Goal: Task Accomplishment & Management: Manage account settings

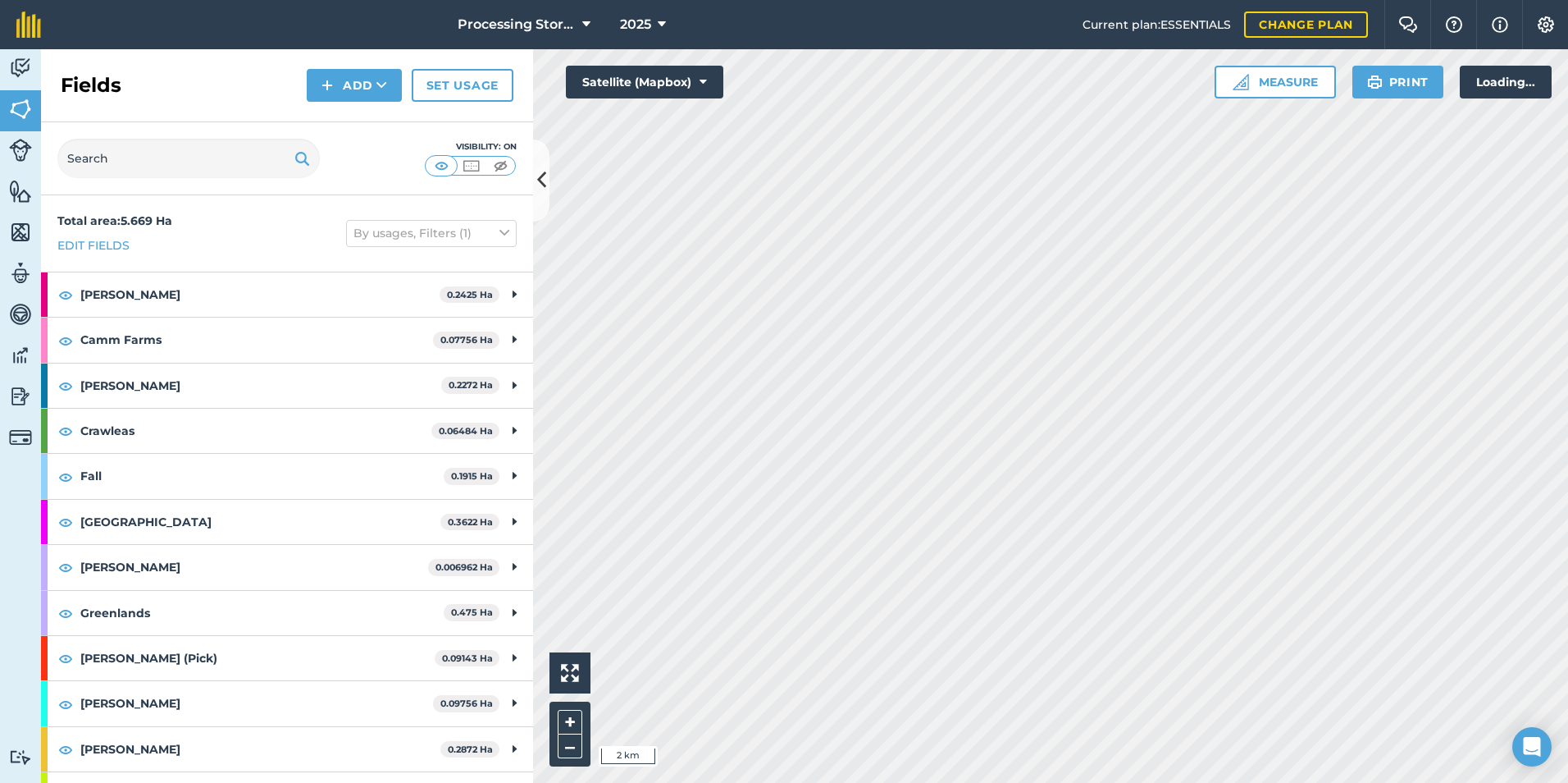
scroll to position [51, 0]
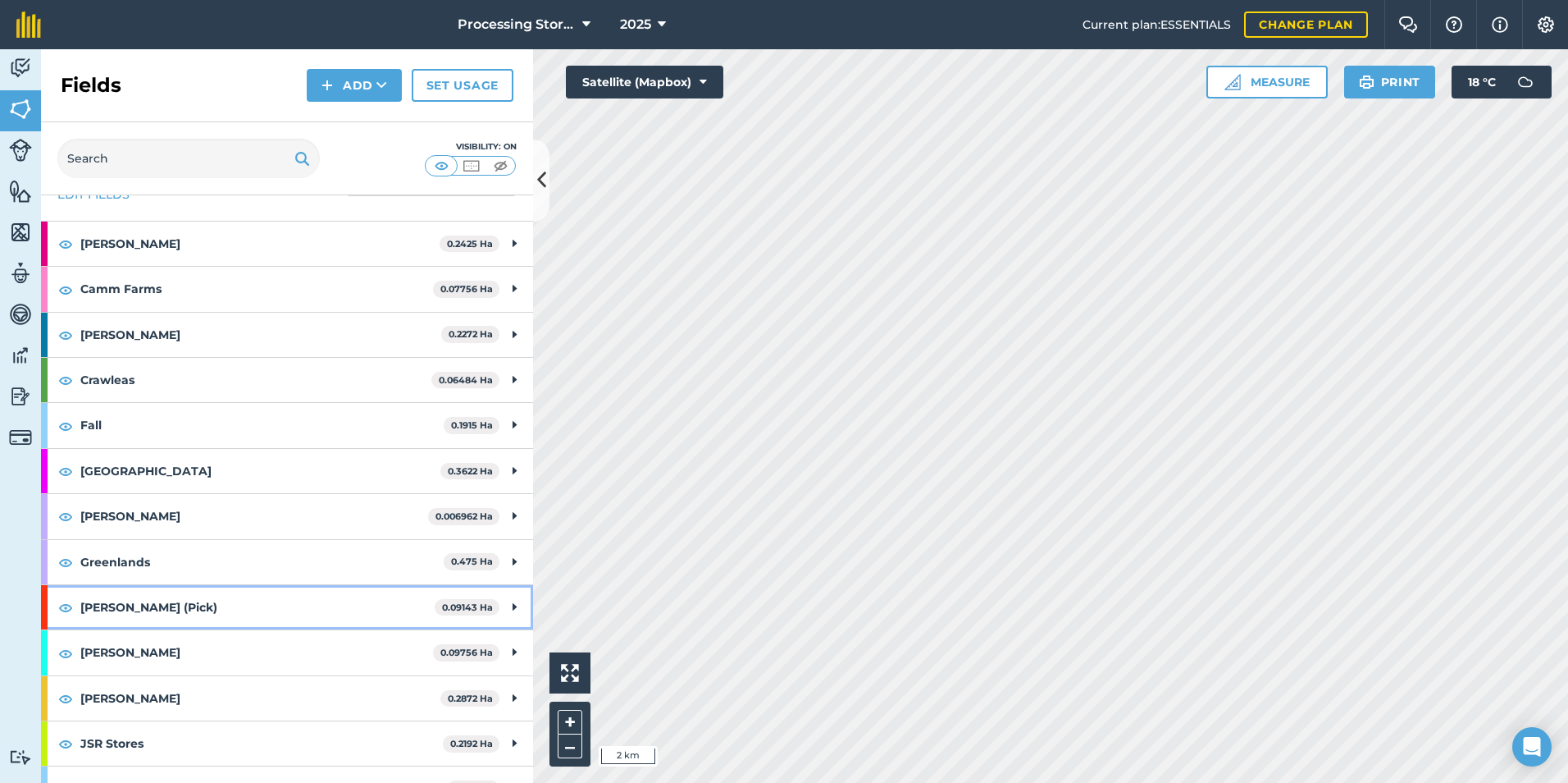
click at [167, 610] on strong "[PERSON_NAME] (Pick)" at bounding box center [258, 607] width 354 height 45
click at [307, 648] on div "Pick Store 1" at bounding box center [235, 652] width 309 height 18
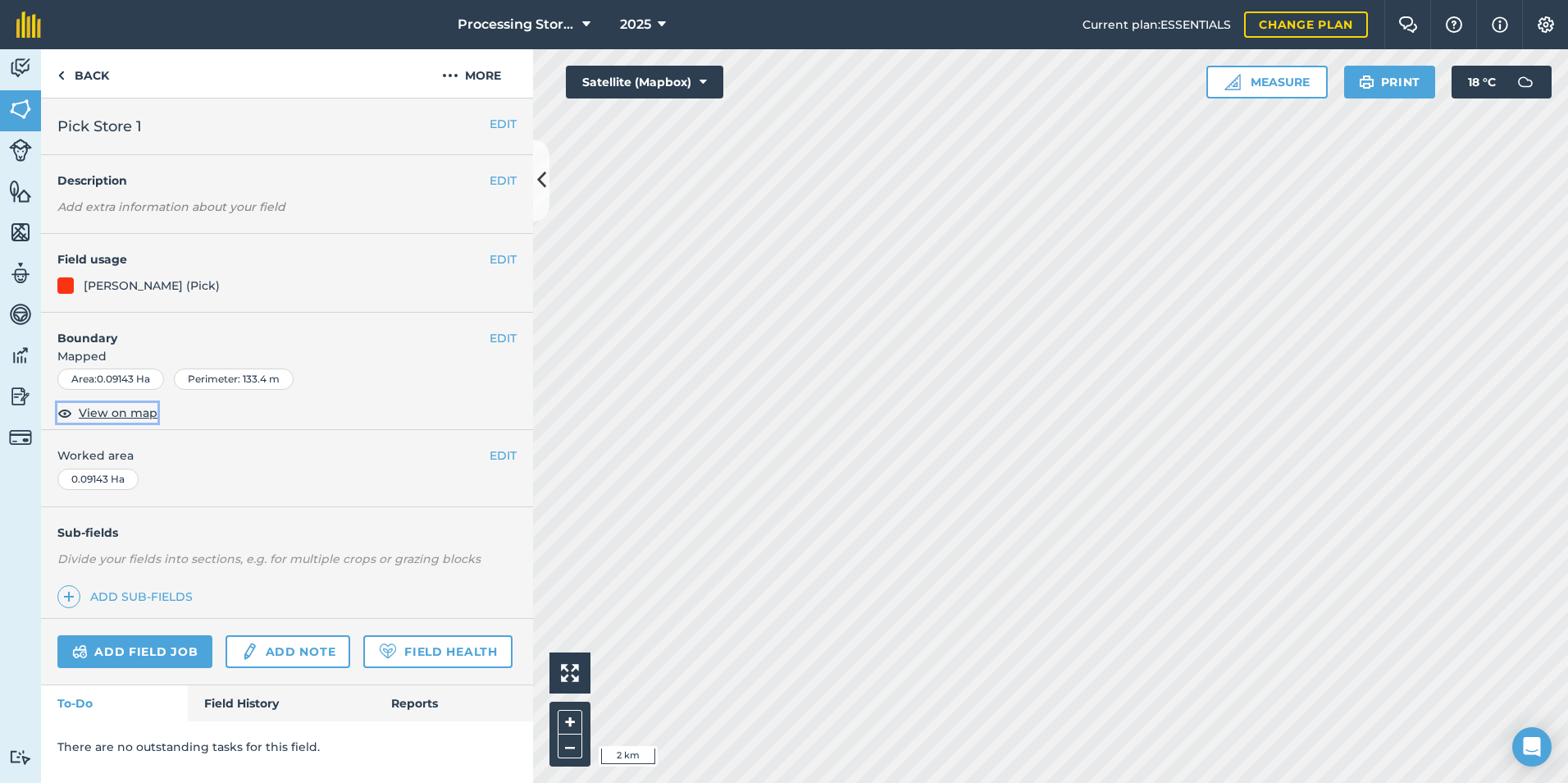
click at [120, 419] on span "View on map" at bounding box center [117, 412] width 79 height 18
click at [498, 120] on button "EDIT" at bounding box center [503, 123] width 27 height 18
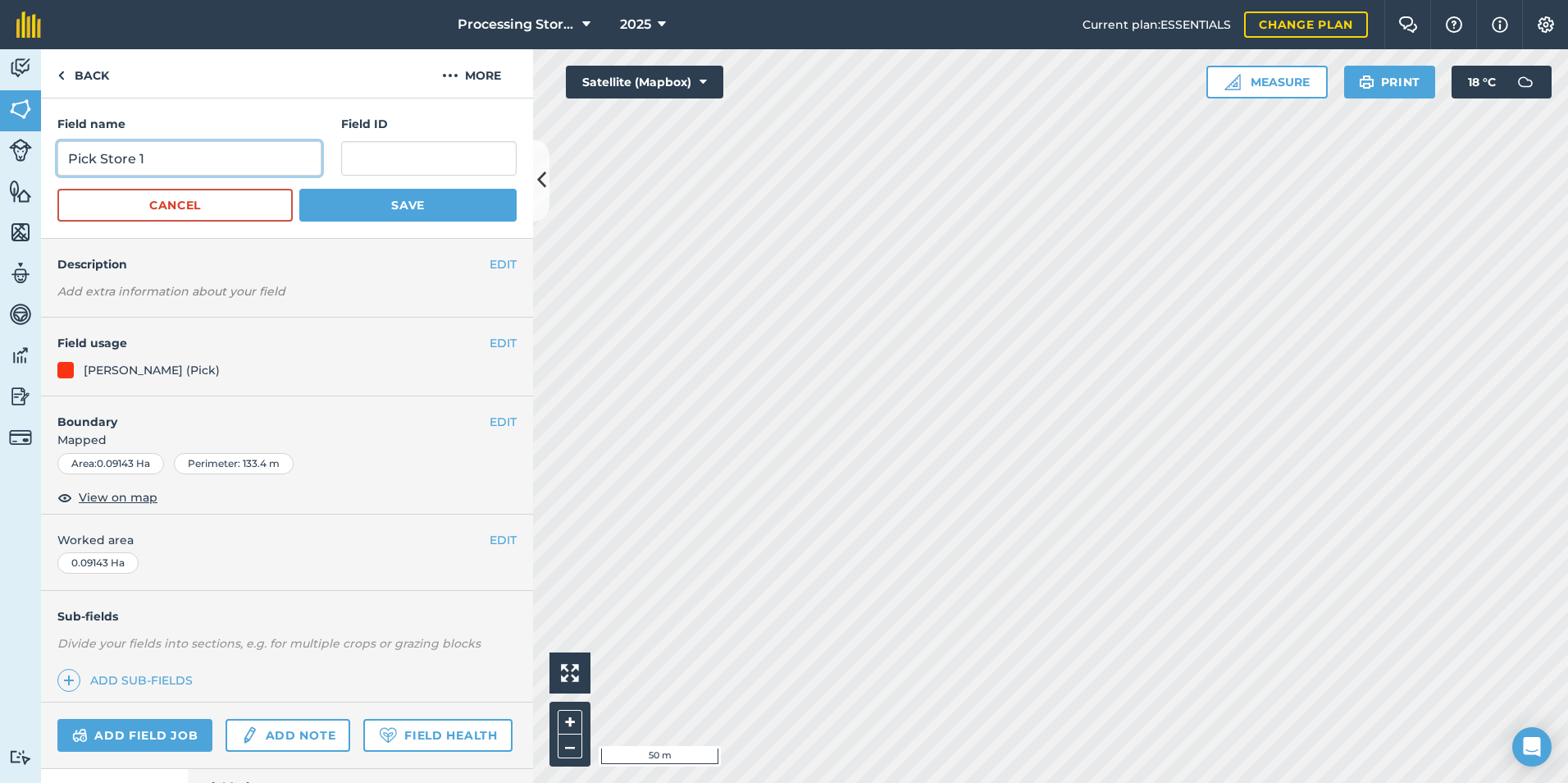
click at [164, 155] on input "Pick Store 1" at bounding box center [189, 158] width 264 height 34
type input "Pick Store 3 Dell Shed"
click at [299, 189] on button "Save" at bounding box center [407, 205] width 217 height 33
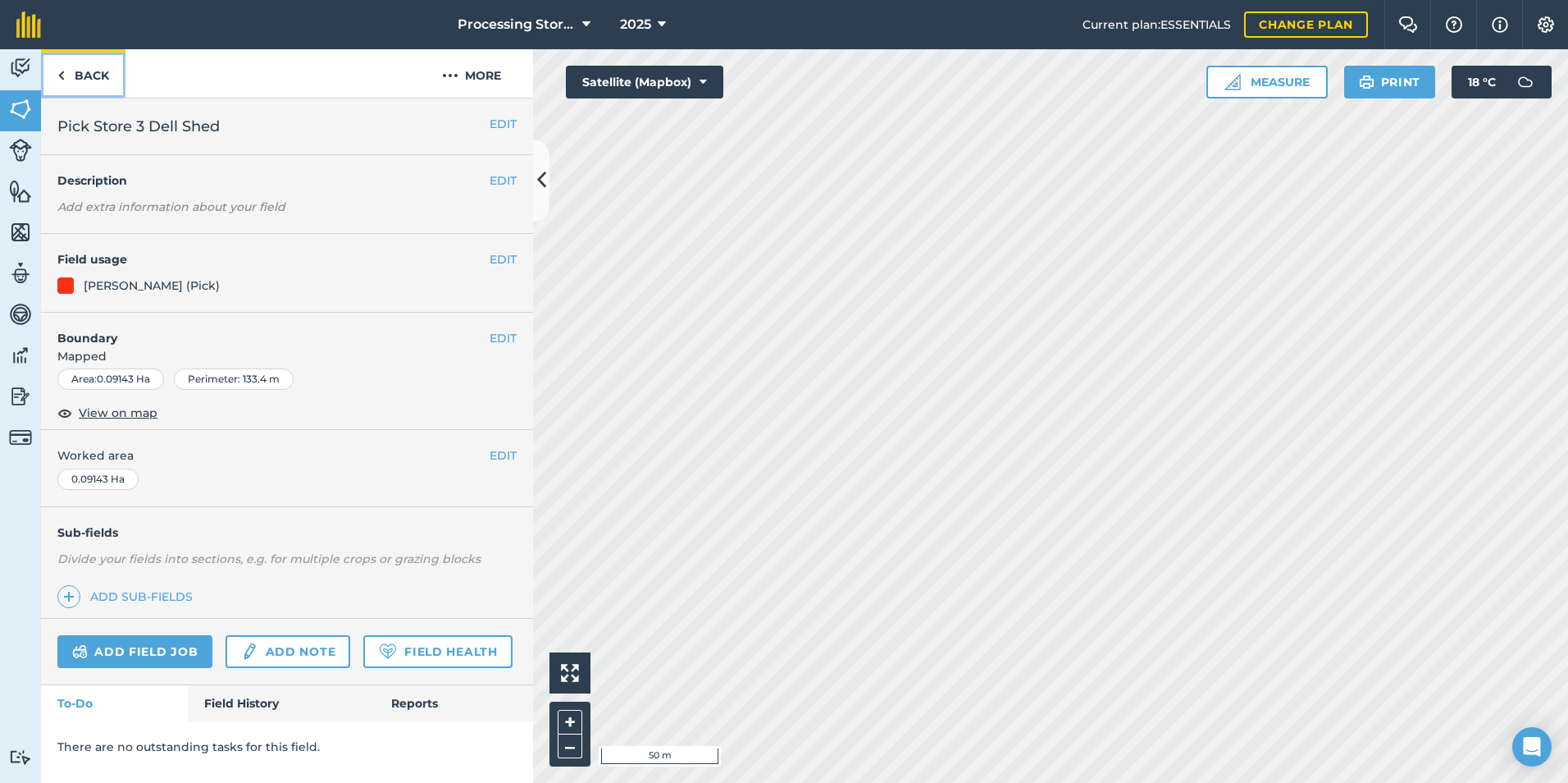
click at [85, 82] on link "Back" at bounding box center [82, 73] width 84 height 48
click at [96, 75] on link "Back" at bounding box center [82, 73] width 84 height 48
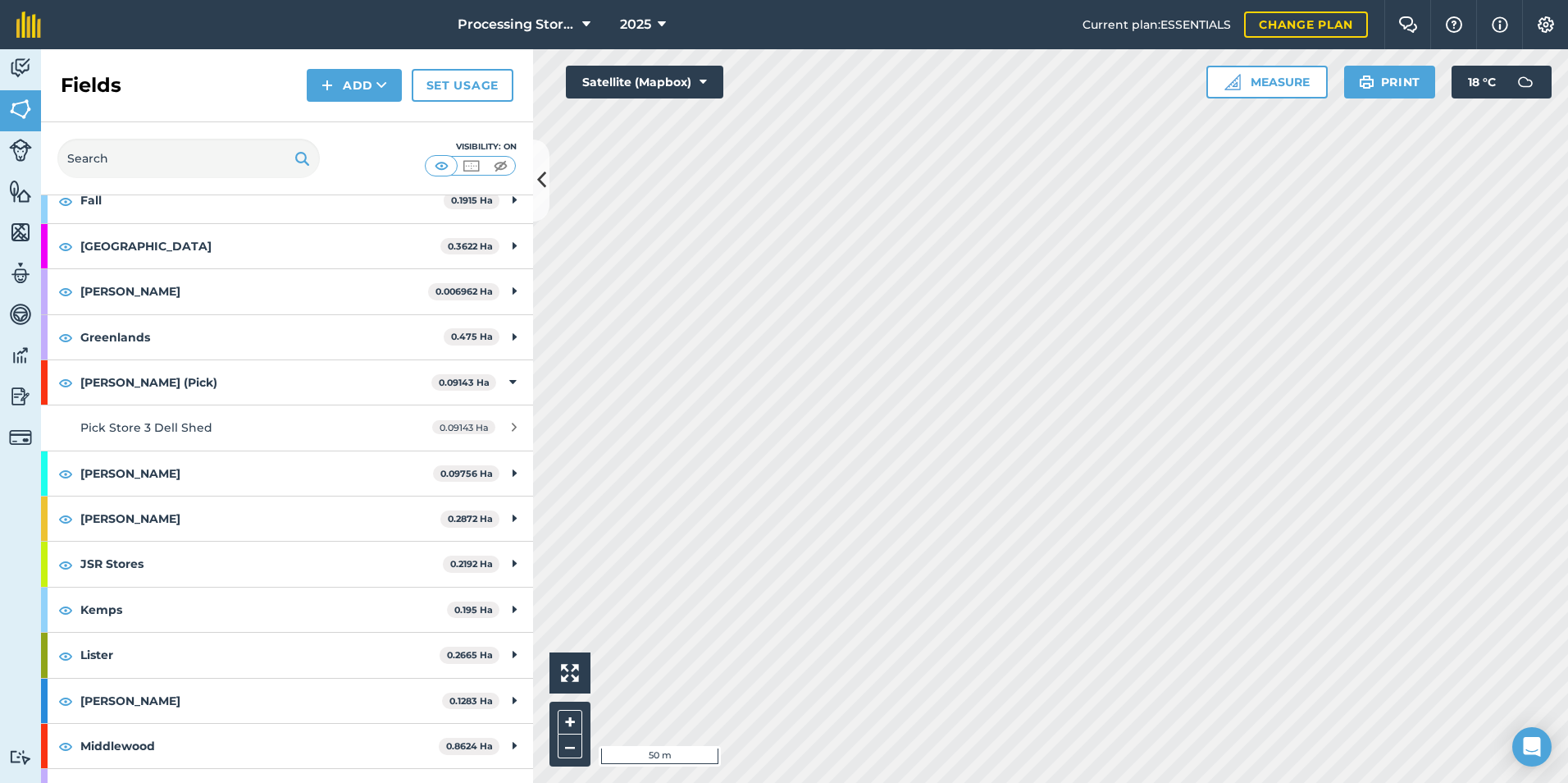
scroll to position [328, 0]
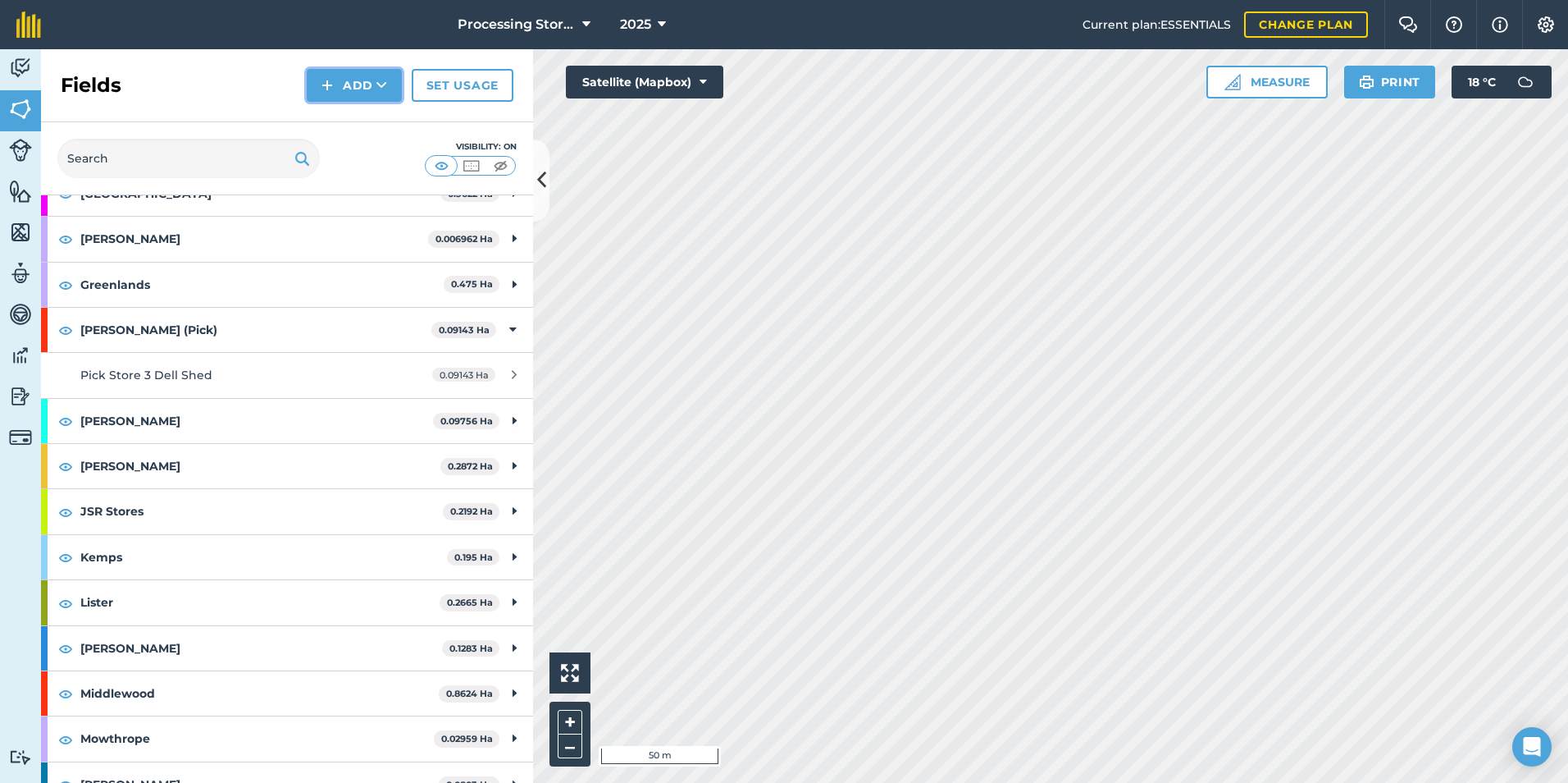
drag, startPoint x: 469, startPoint y: 324, endPoint x: 363, endPoint y: 86, distance: 260.5
click at [363, 86] on button "Add" at bounding box center [354, 85] width 95 height 33
click at [353, 132] on link "Draw" at bounding box center [353, 122] width 90 height 36
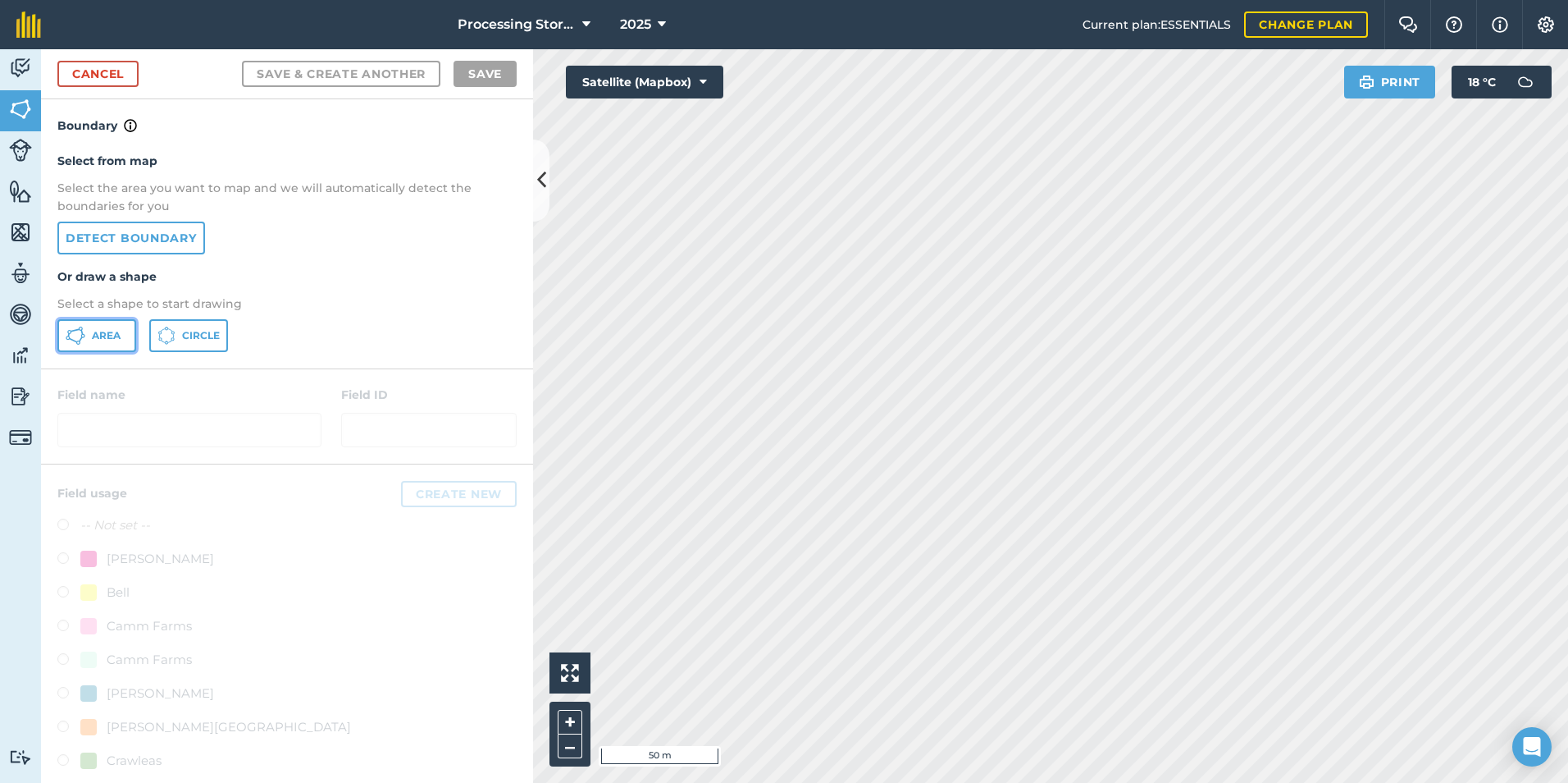
click at [125, 350] on button "Area" at bounding box center [97, 336] width 79 height 33
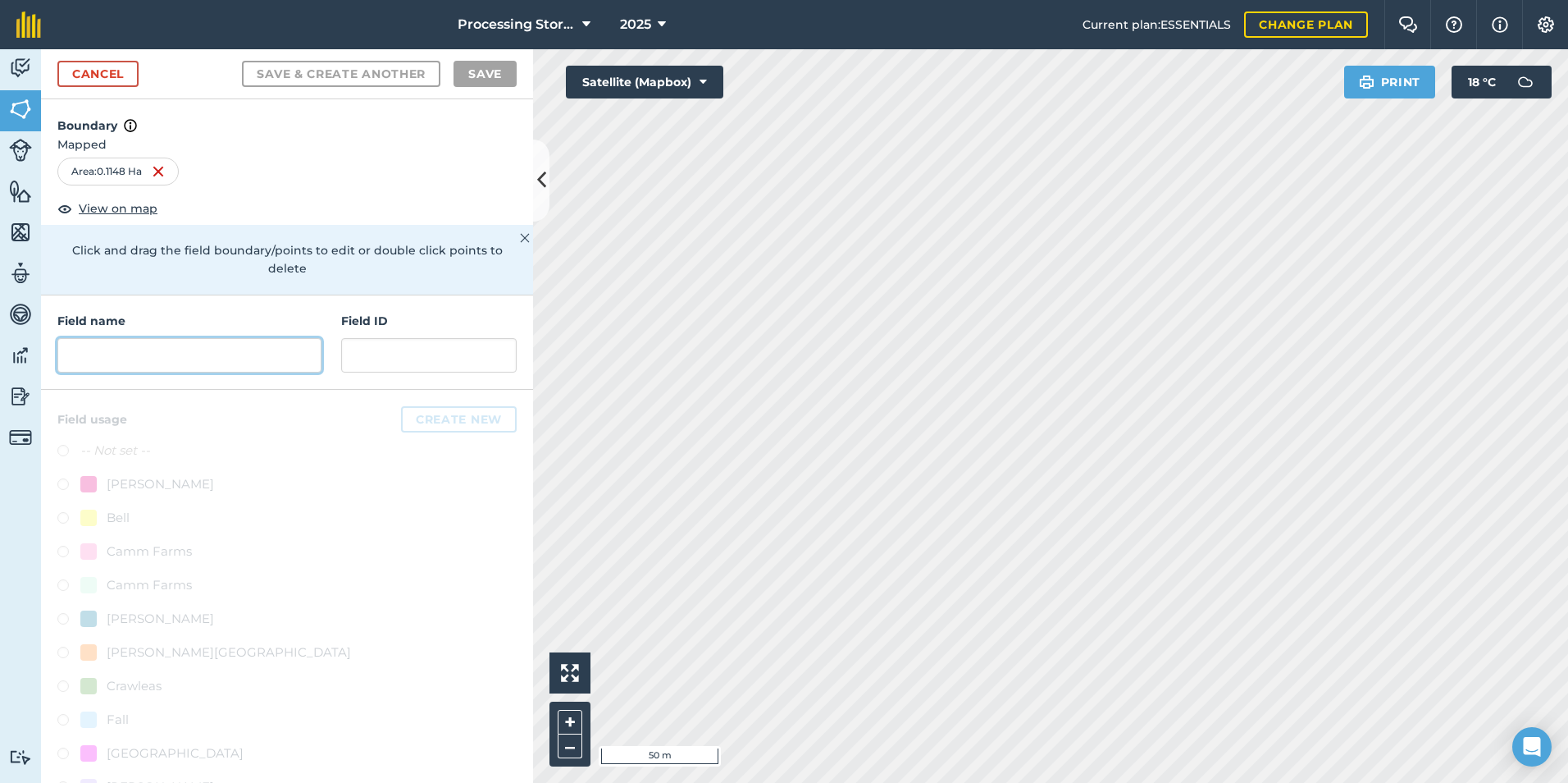
click at [180, 350] on input "text" at bounding box center [189, 355] width 264 height 34
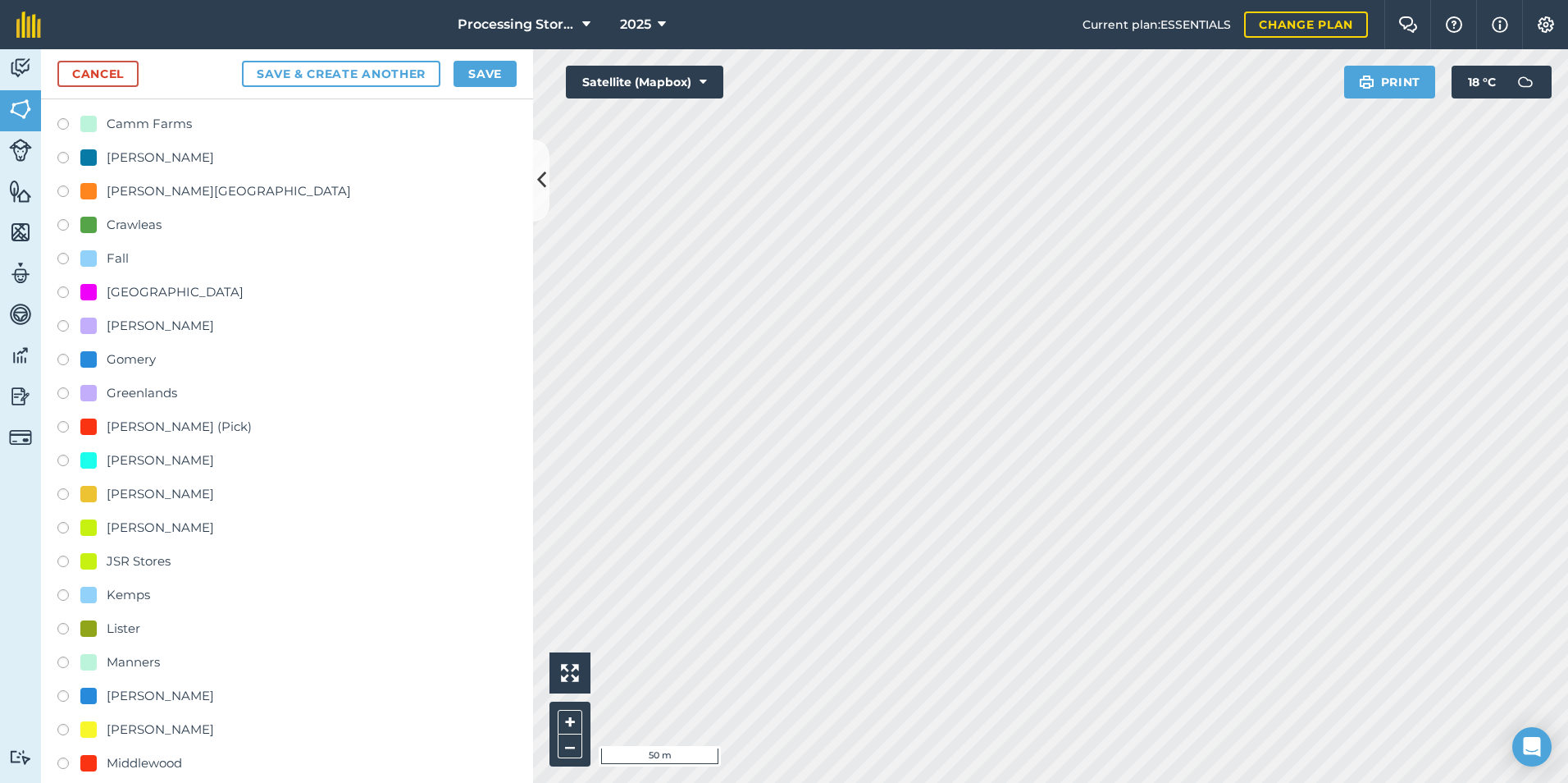
scroll to position [492, 0]
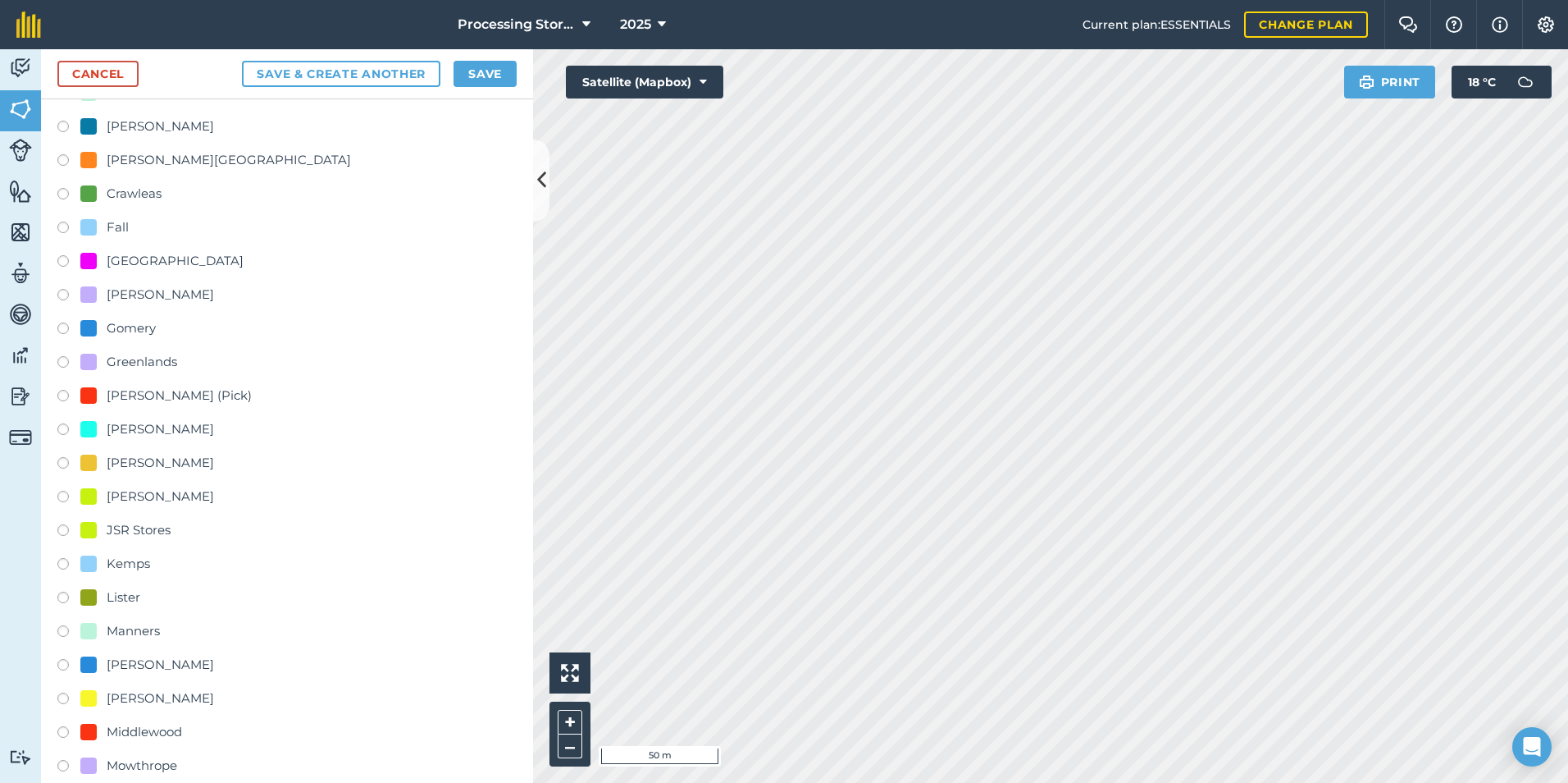
type input "Picks Store 2 Royal"
click at [63, 391] on label at bounding box center [69, 397] width 23 height 16
radio input "true"
click at [498, 76] on button "Save" at bounding box center [485, 74] width 63 height 27
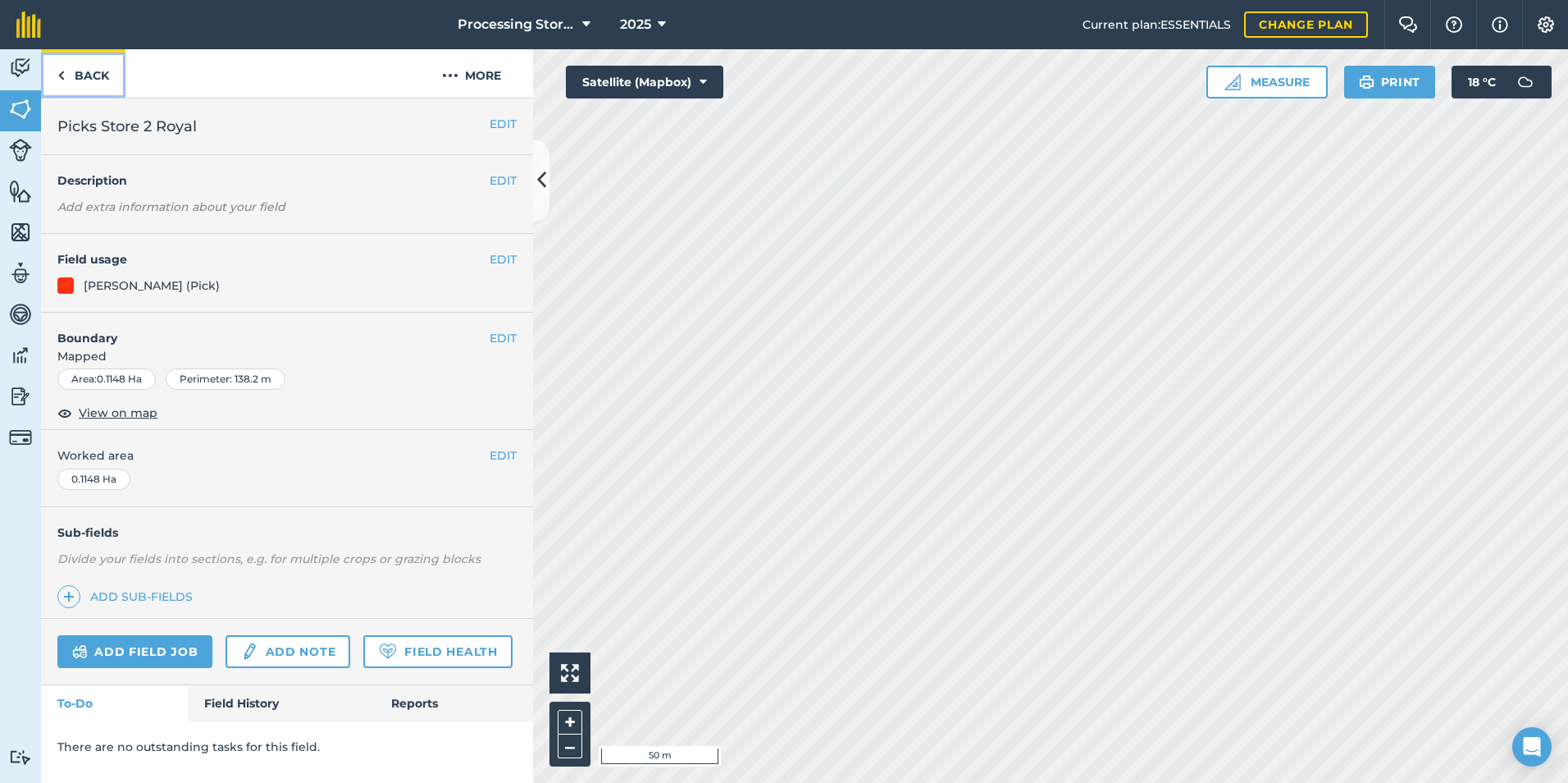
click at [83, 73] on link "Back" at bounding box center [82, 73] width 84 height 48
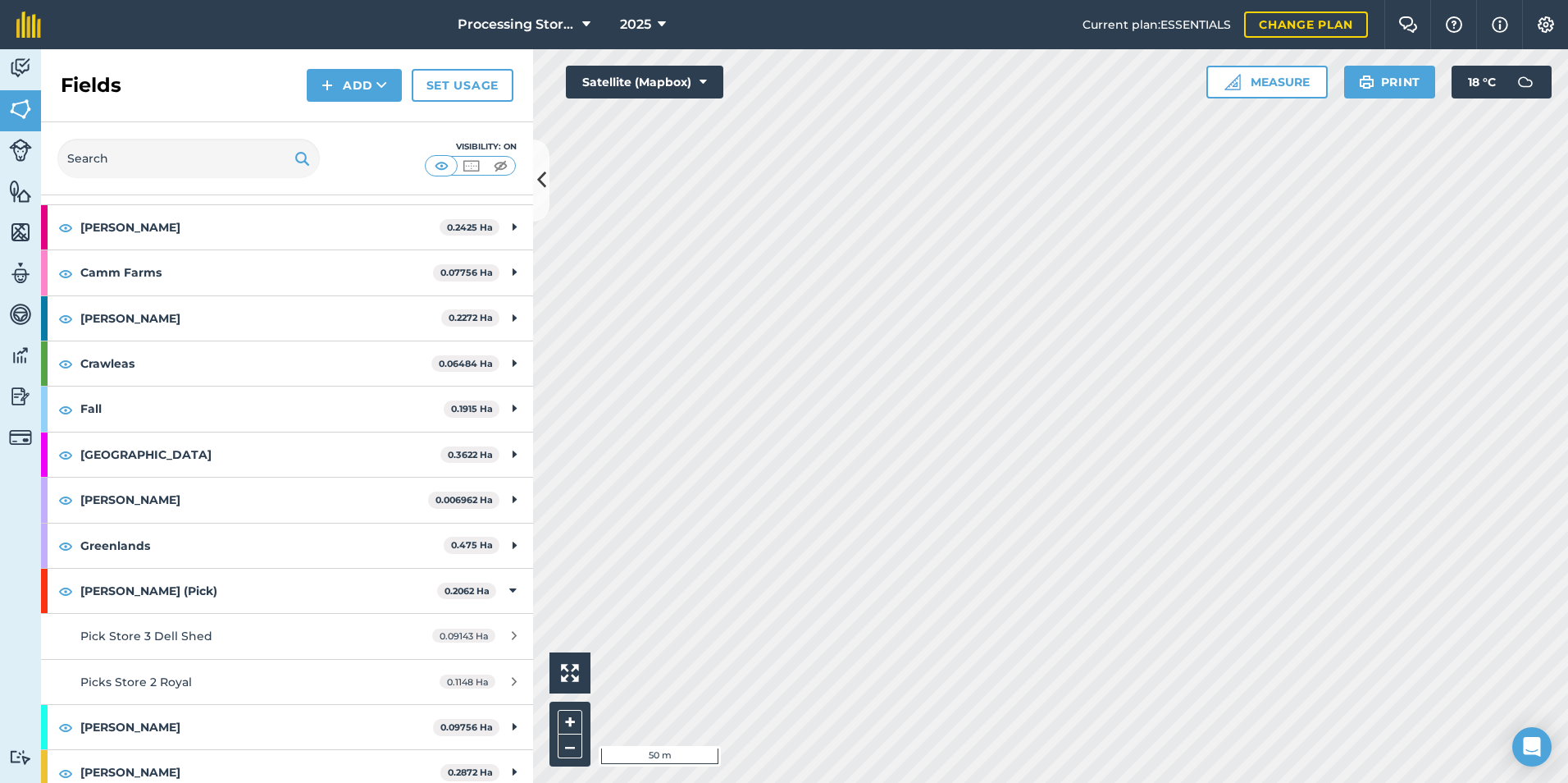
scroll to position [164, 0]
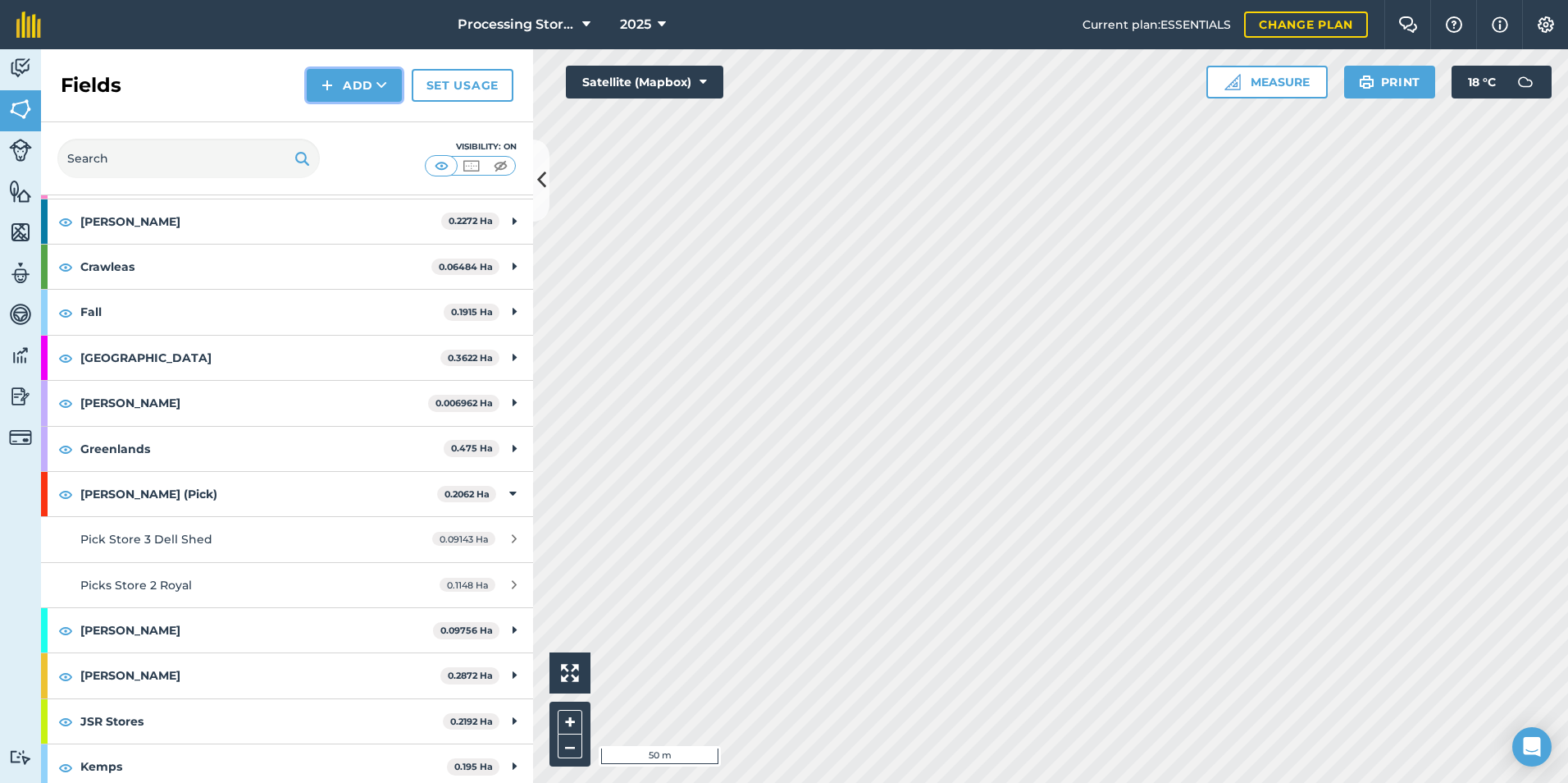
click at [361, 82] on button "Add" at bounding box center [354, 85] width 95 height 33
click at [371, 115] on link "Draw" at bounding box center [353, 122] width 90 height 36
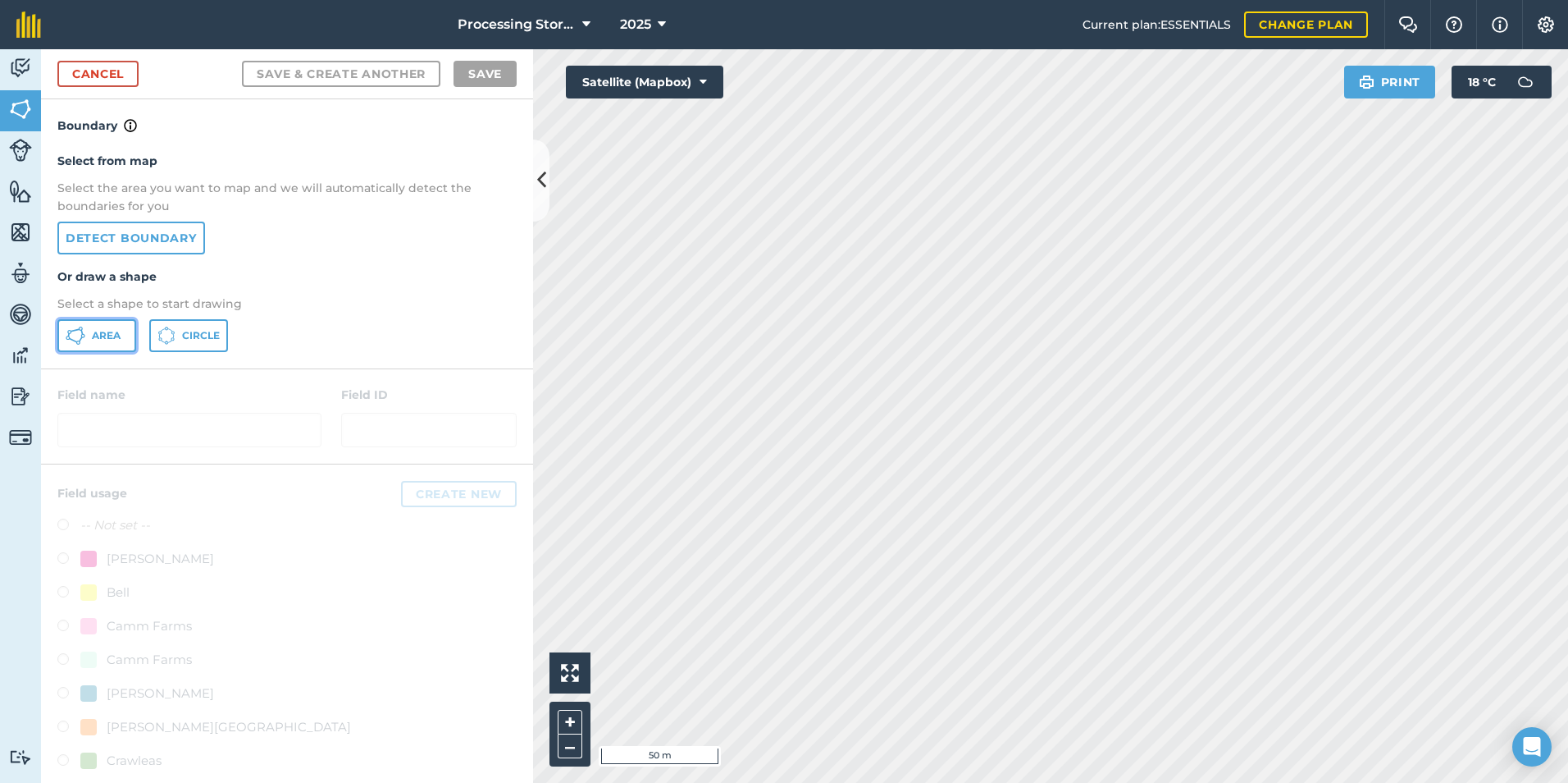
click at [104, 336] on span "Area" at bounding box center [106, 336] width 28 height 13
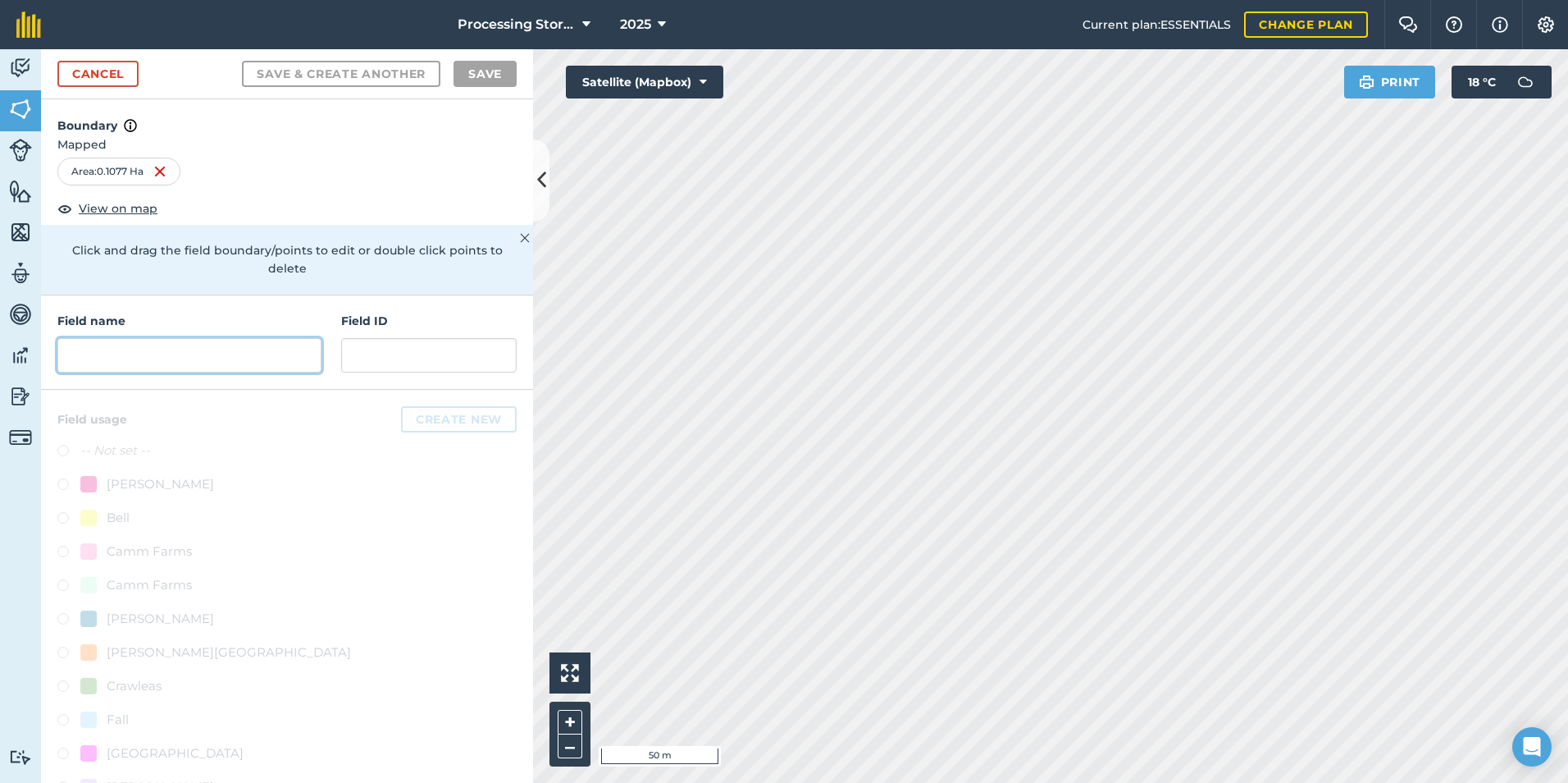
click at [194, 352] on input "text" at bounding box center [189, 355] width 264 height 34
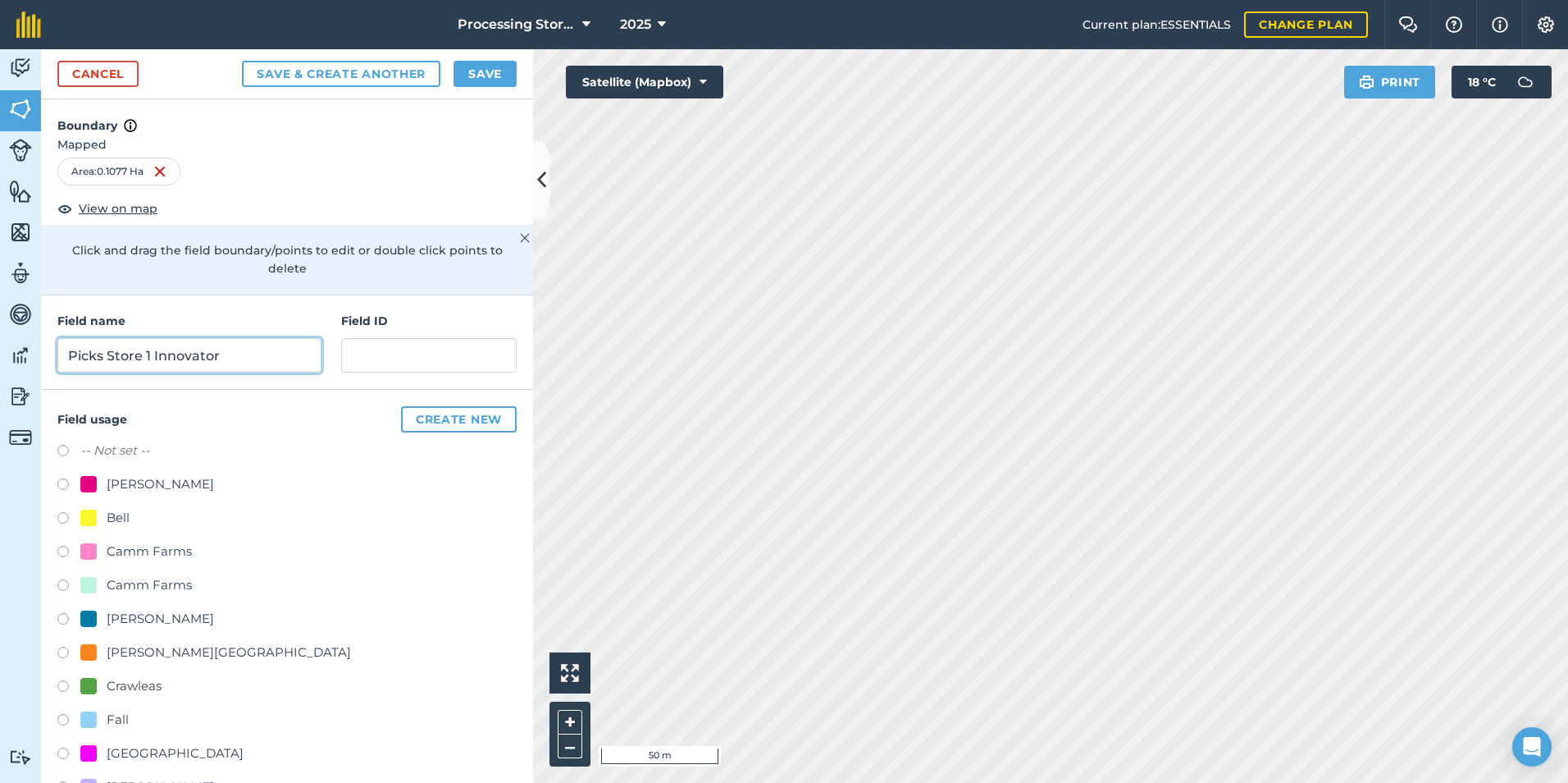
type input "Picks Store 1 Innovator"
click at [468, 80] on button "Save" at bounding box center [485, 74] width 63 height 27
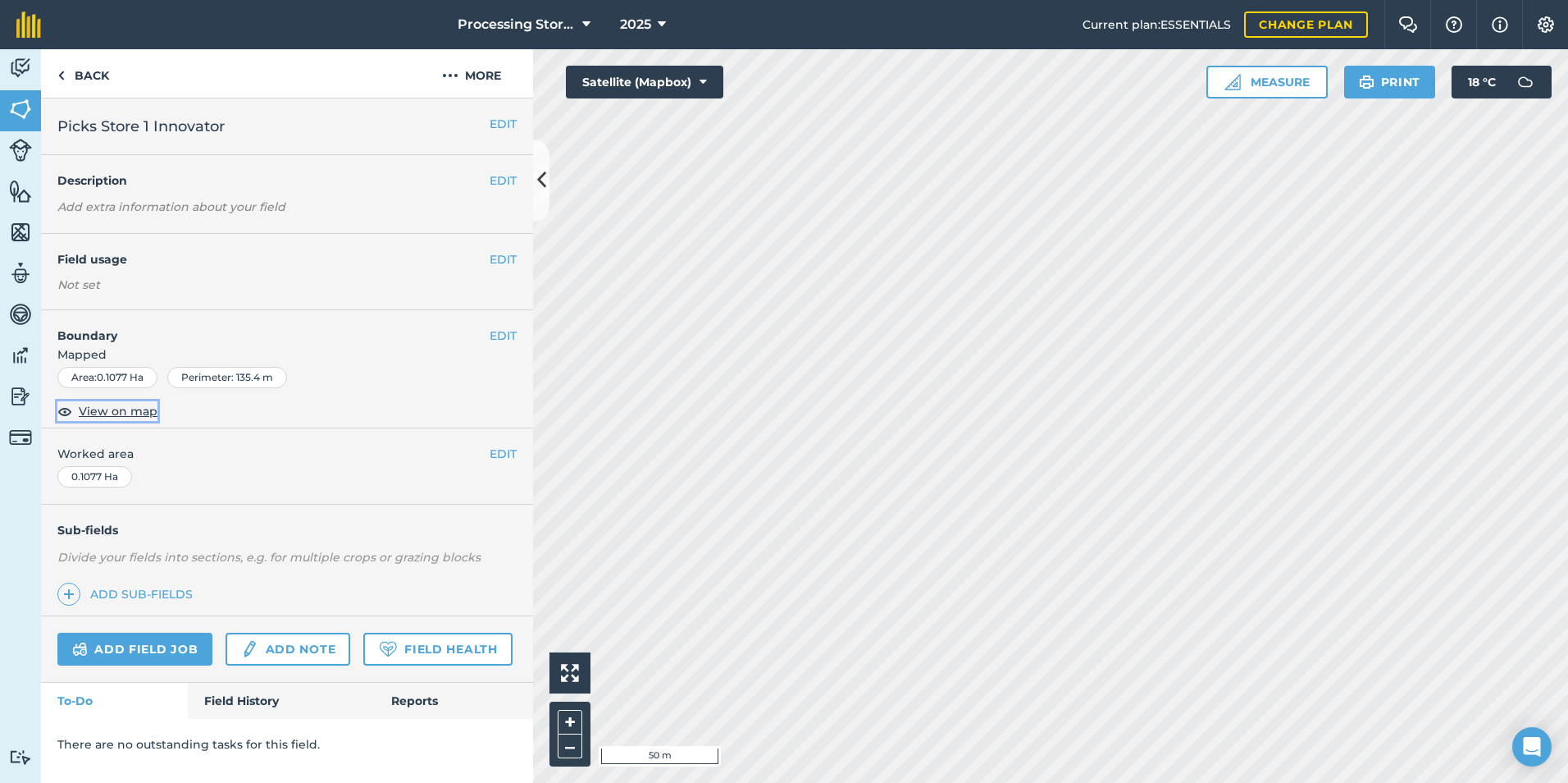
click at [129, 411] on span "View on map" at bounding box center [117, 410] width 79 height 18
click at [516, 262] on button "EDIT" at bounding box center [503, 259] width 27 height 18
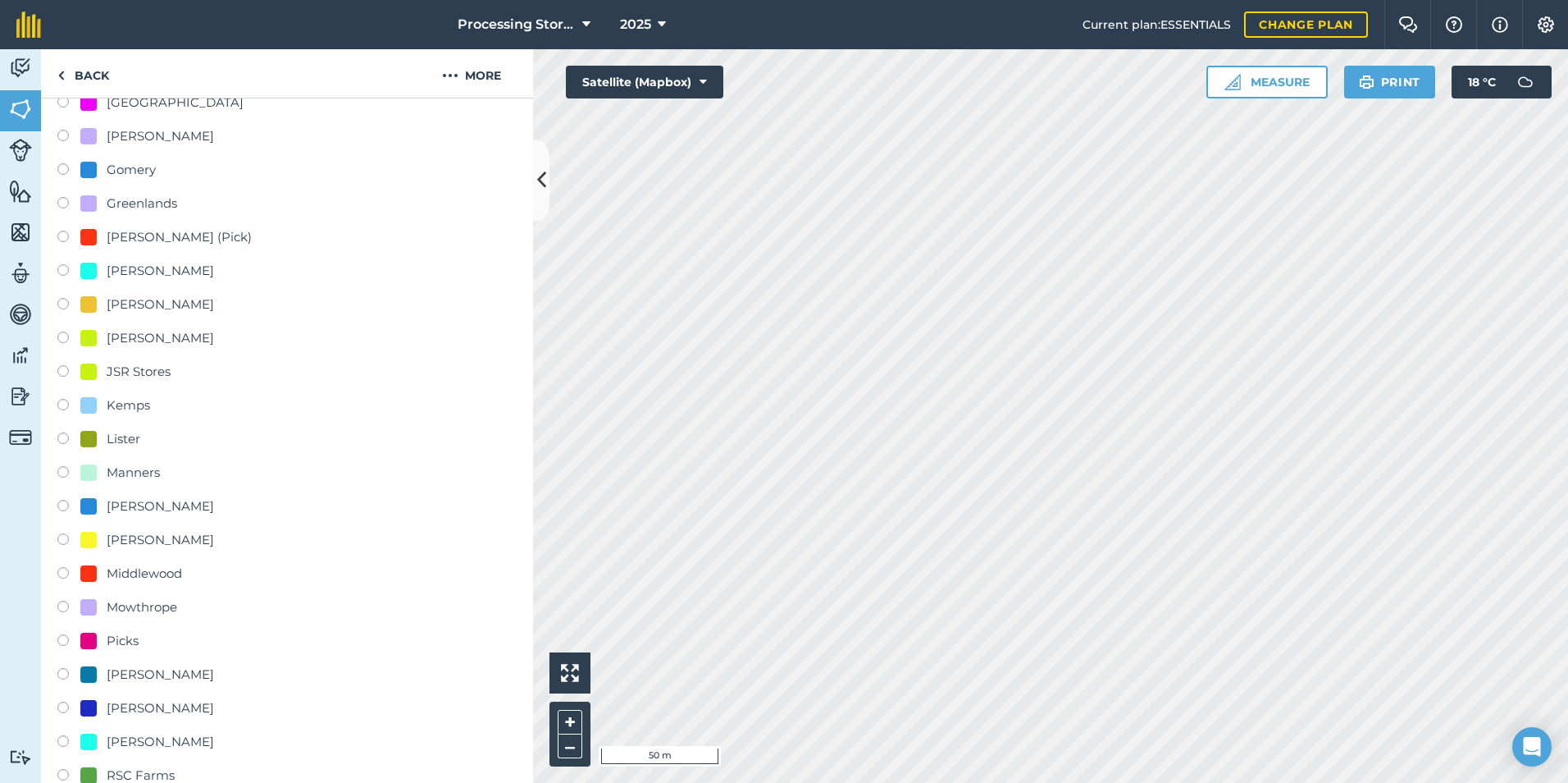
scroll to position [492, 0]
click at [65, 241] on label at bounding box center [69, 241] width 23 height 16
radio input "true"
radio input "false"
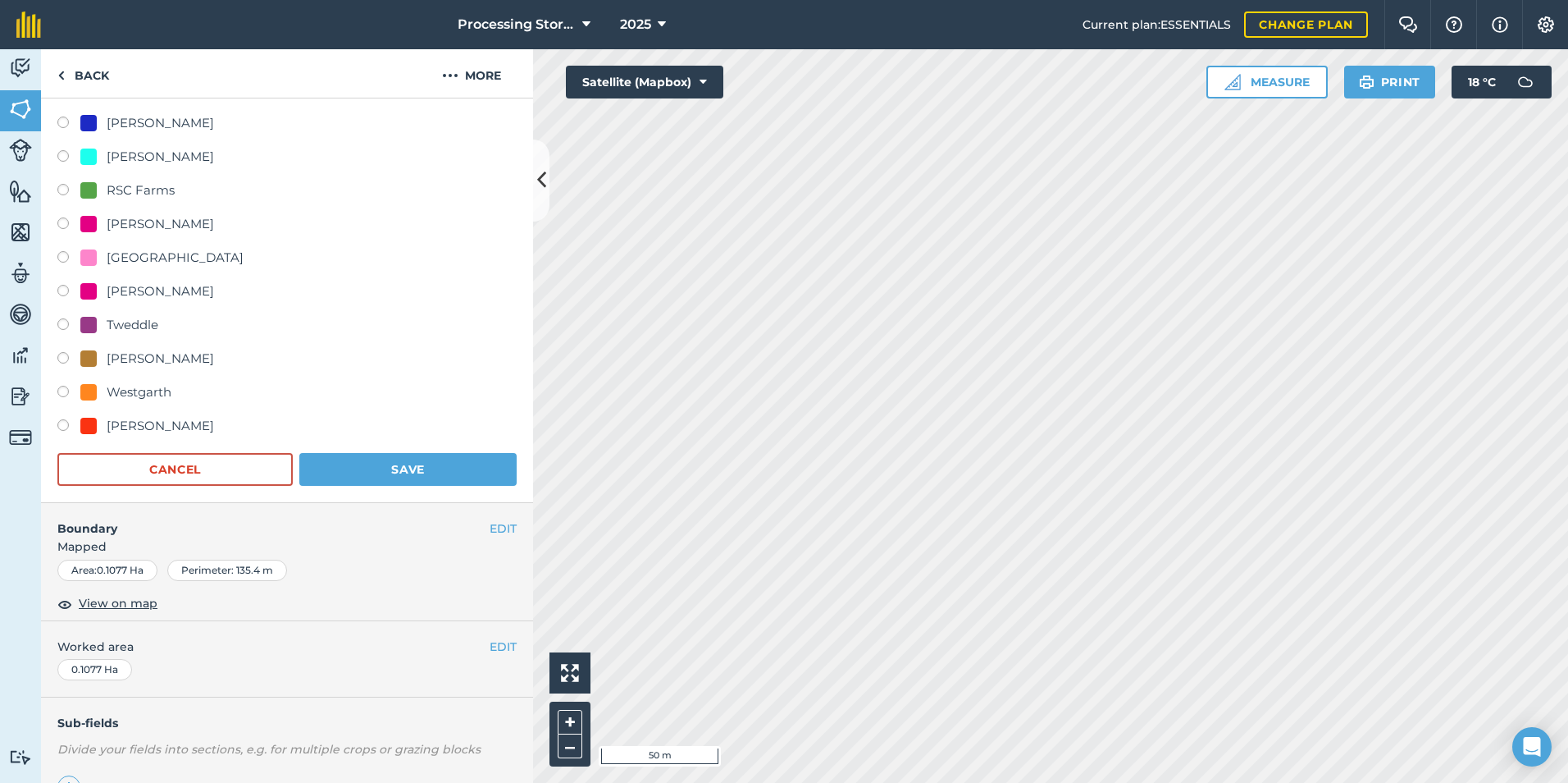
scroll to position [1149, 0]
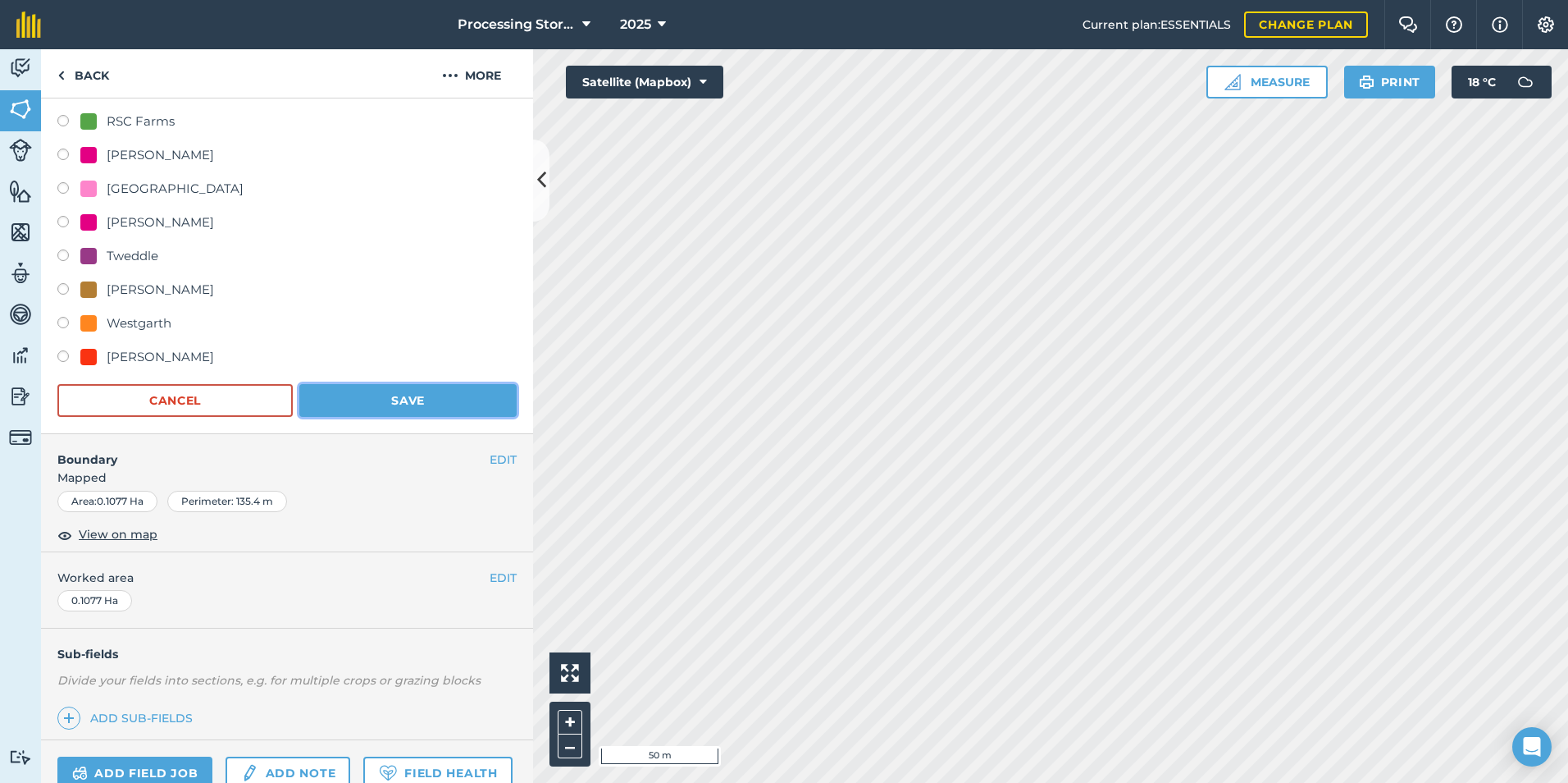
click at [424, 392] on button "Save" at bounding box center [407, 400] width 217 height 33
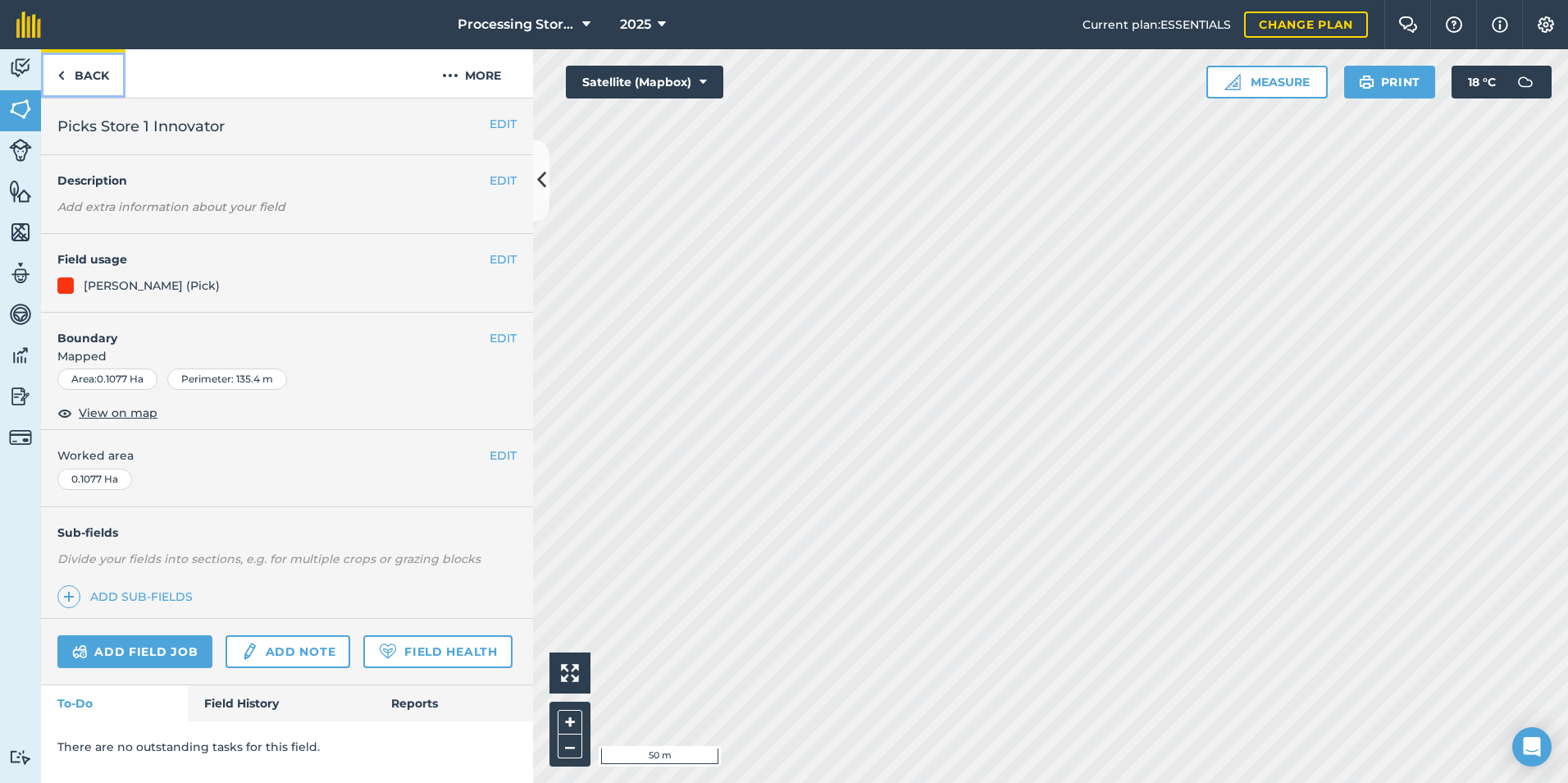
click at [113, 74] on link "Back" at bounding box center [82, 73] width 84 height 48
click at [97, 79] on link "Back" at bounding box center [82, 73] width 84 height 48
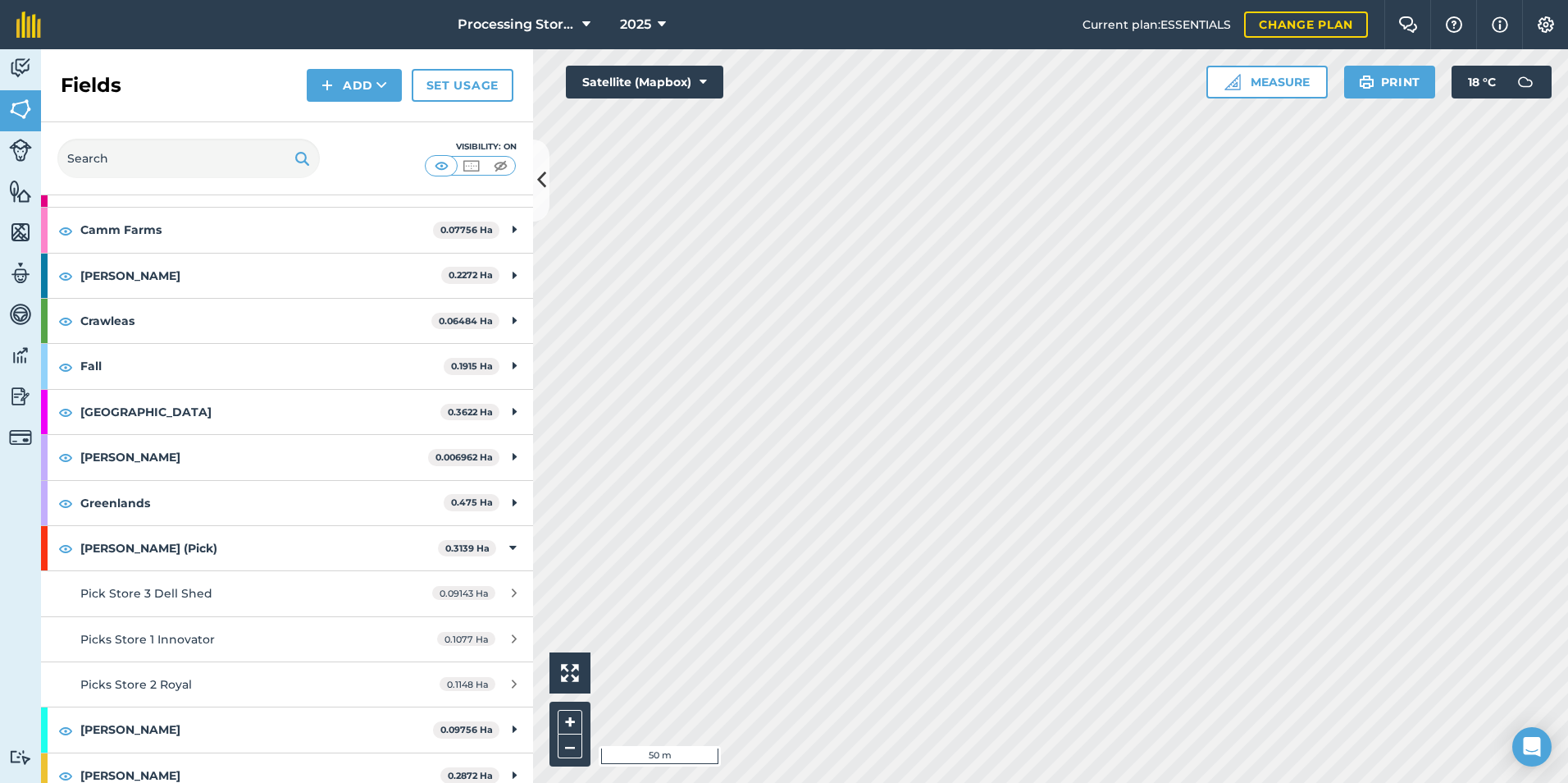
scroll to position [82, 0]
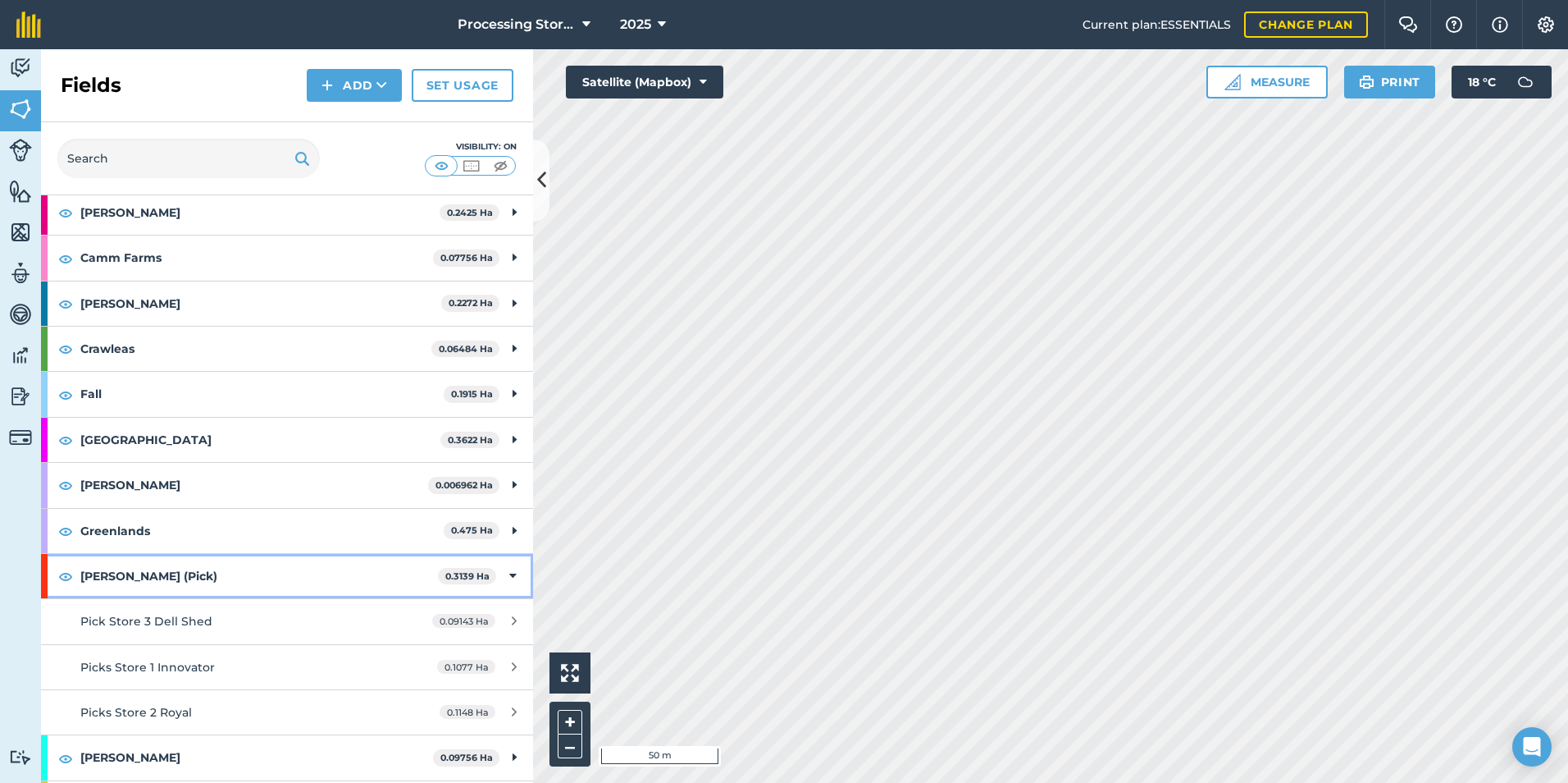
click at [233, 575] on strong "[PERSON_NAME] (Pick)" at bounding box center [259, 575] width 357 height 45
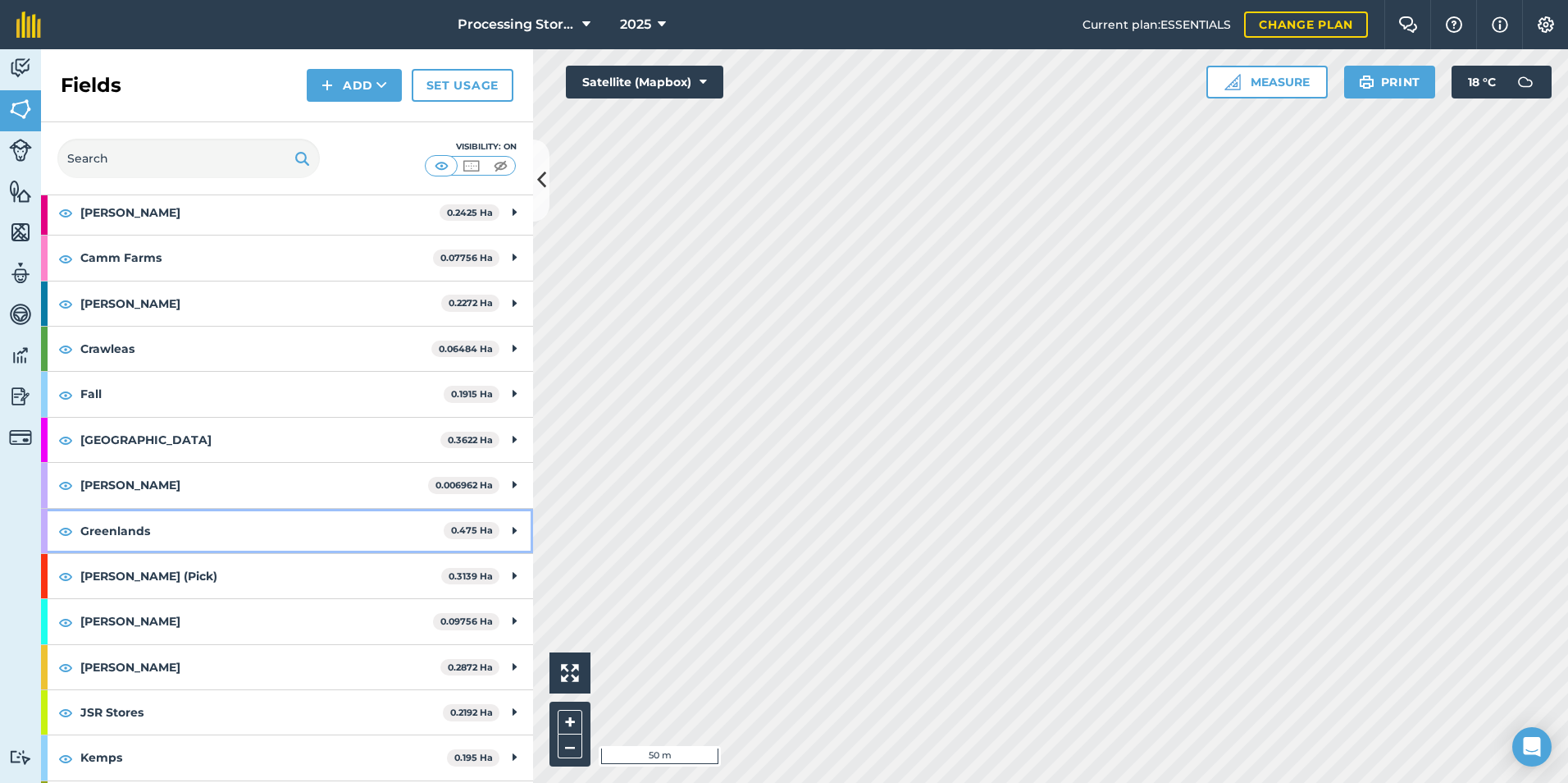
click at [260, 536] on strong "Greenlands" at bounding box center [262, 531] width 364 height 45
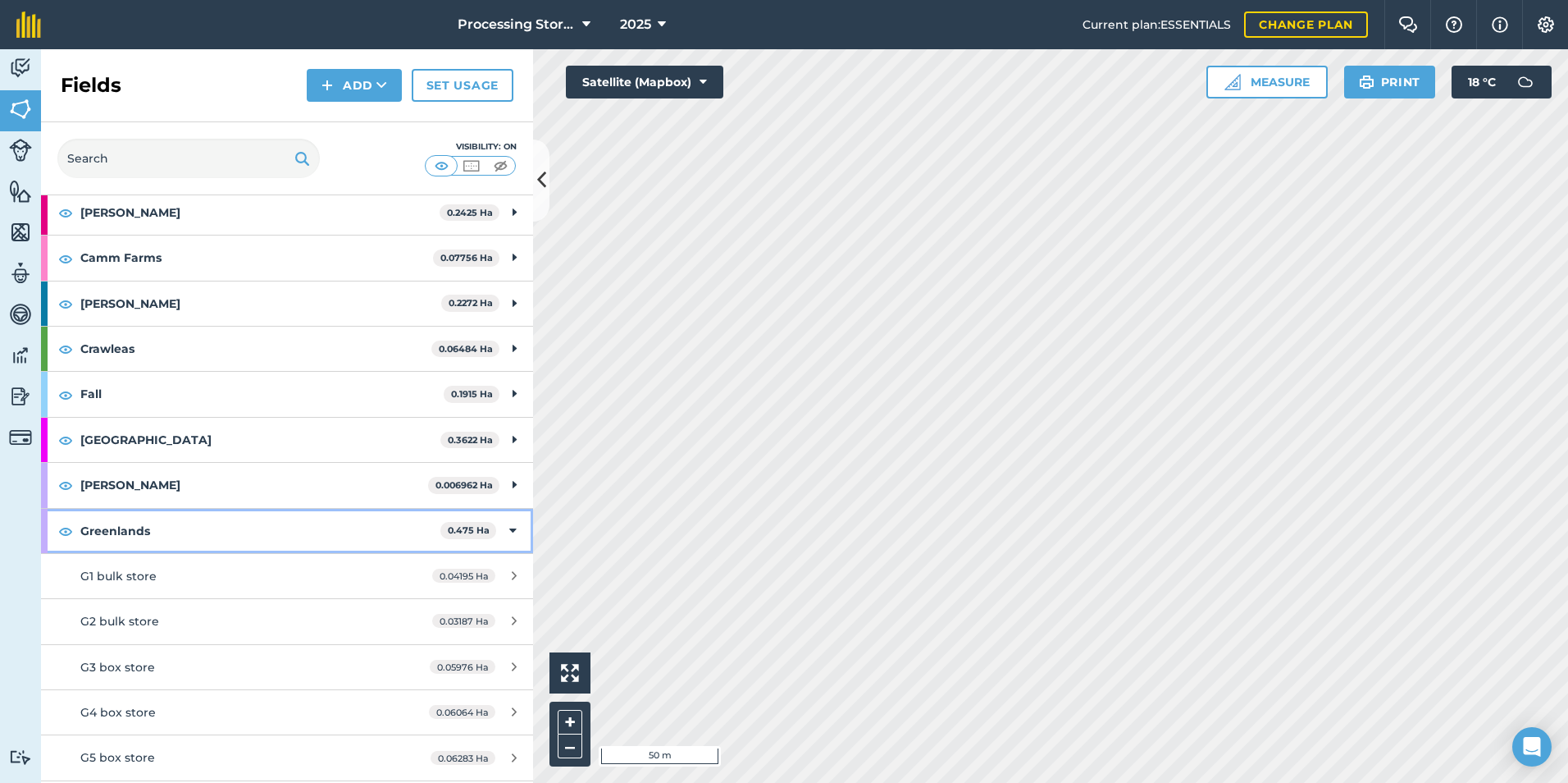
click at [260, 536] on strong "Greenlands" at bounding box center [261, 531] width 360 height 45
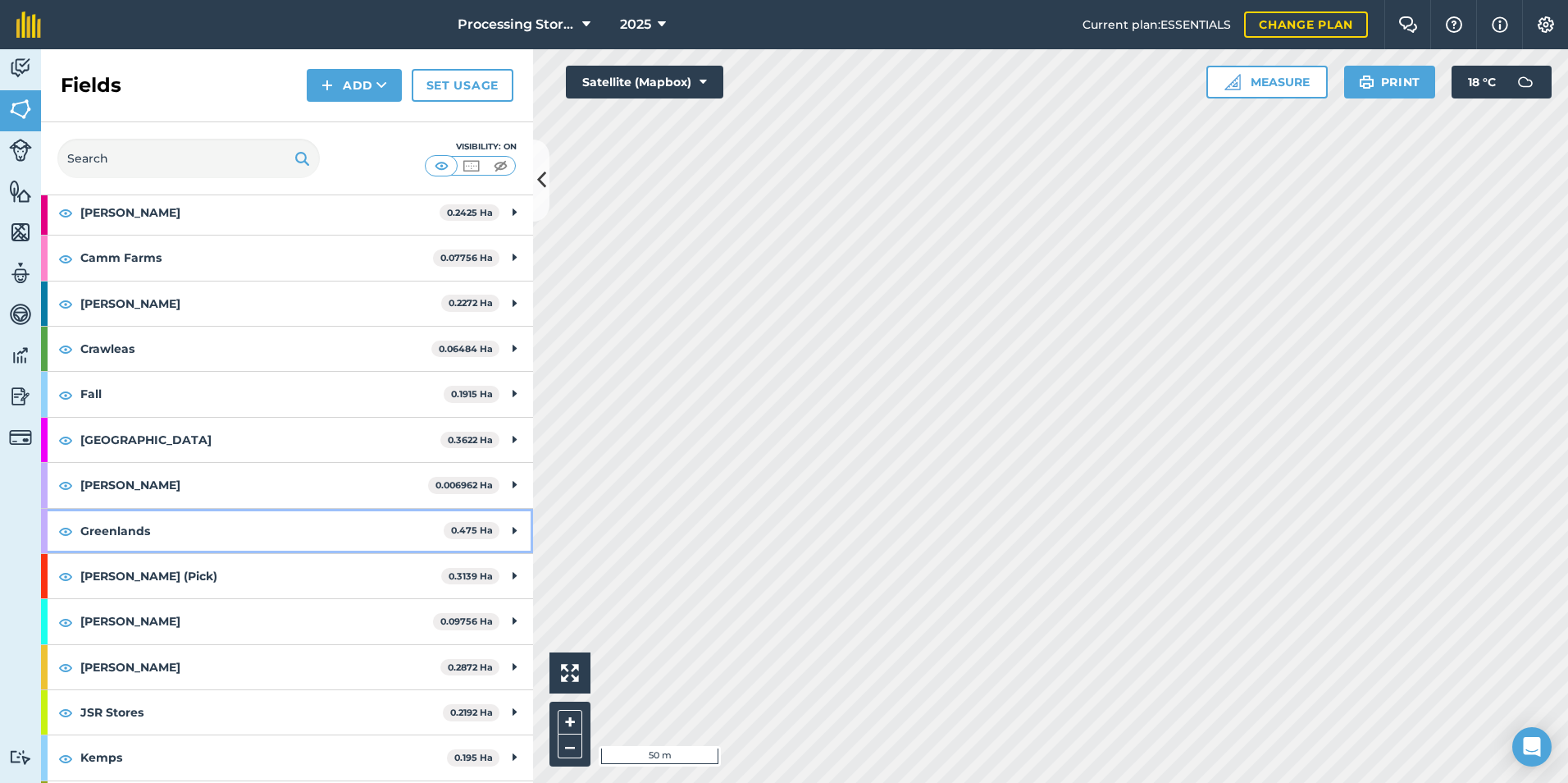
scroll to position [0, 0]
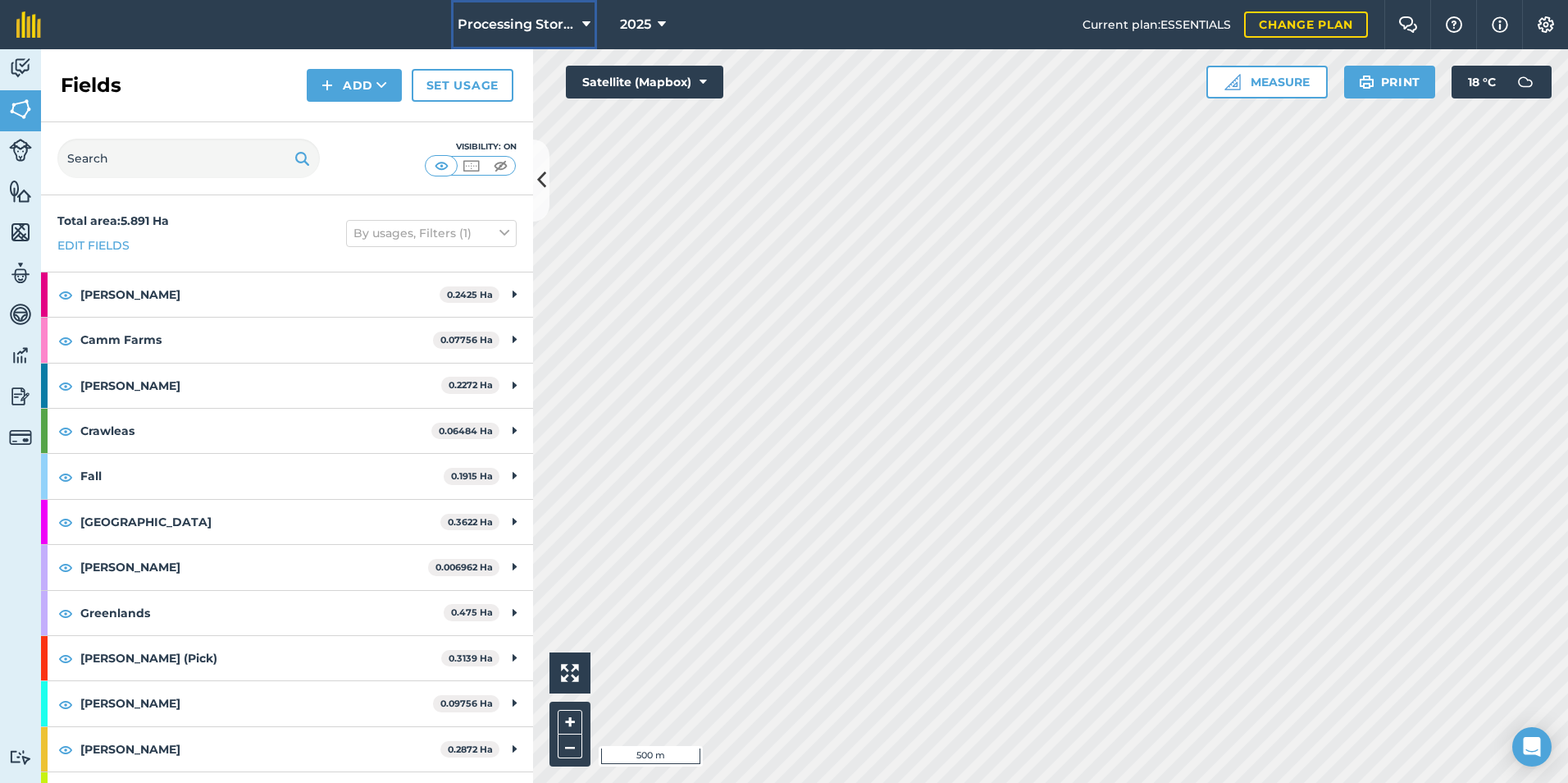
click at [555, 14] on button "Processing Stores" at bounding box center [524, 25] width 146 height 49
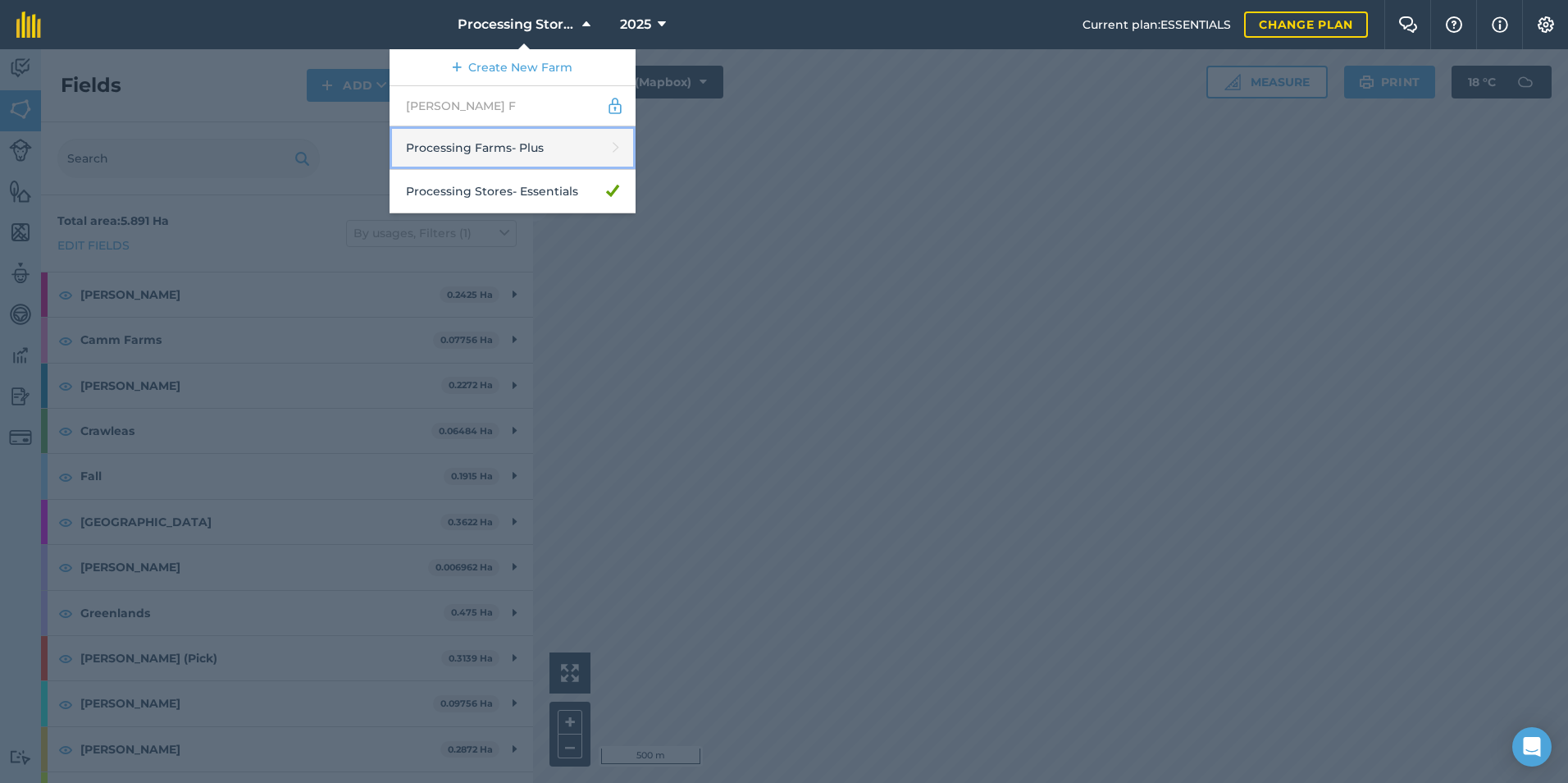
click at [498, 160] on link "Processing Farms - Plus" at bounding box center [513, 148] width 246 height 44
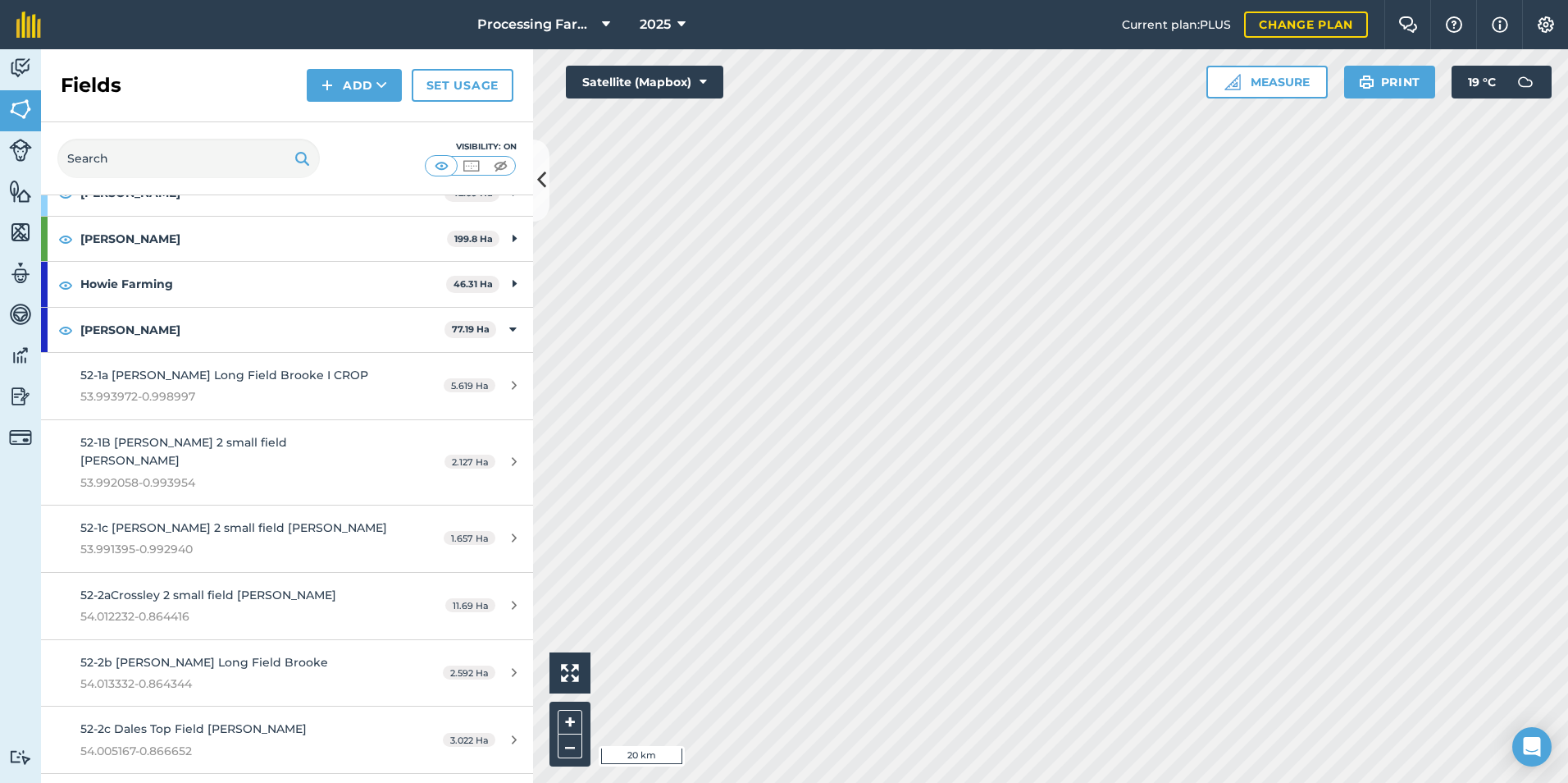
scroll to position [902, 0]
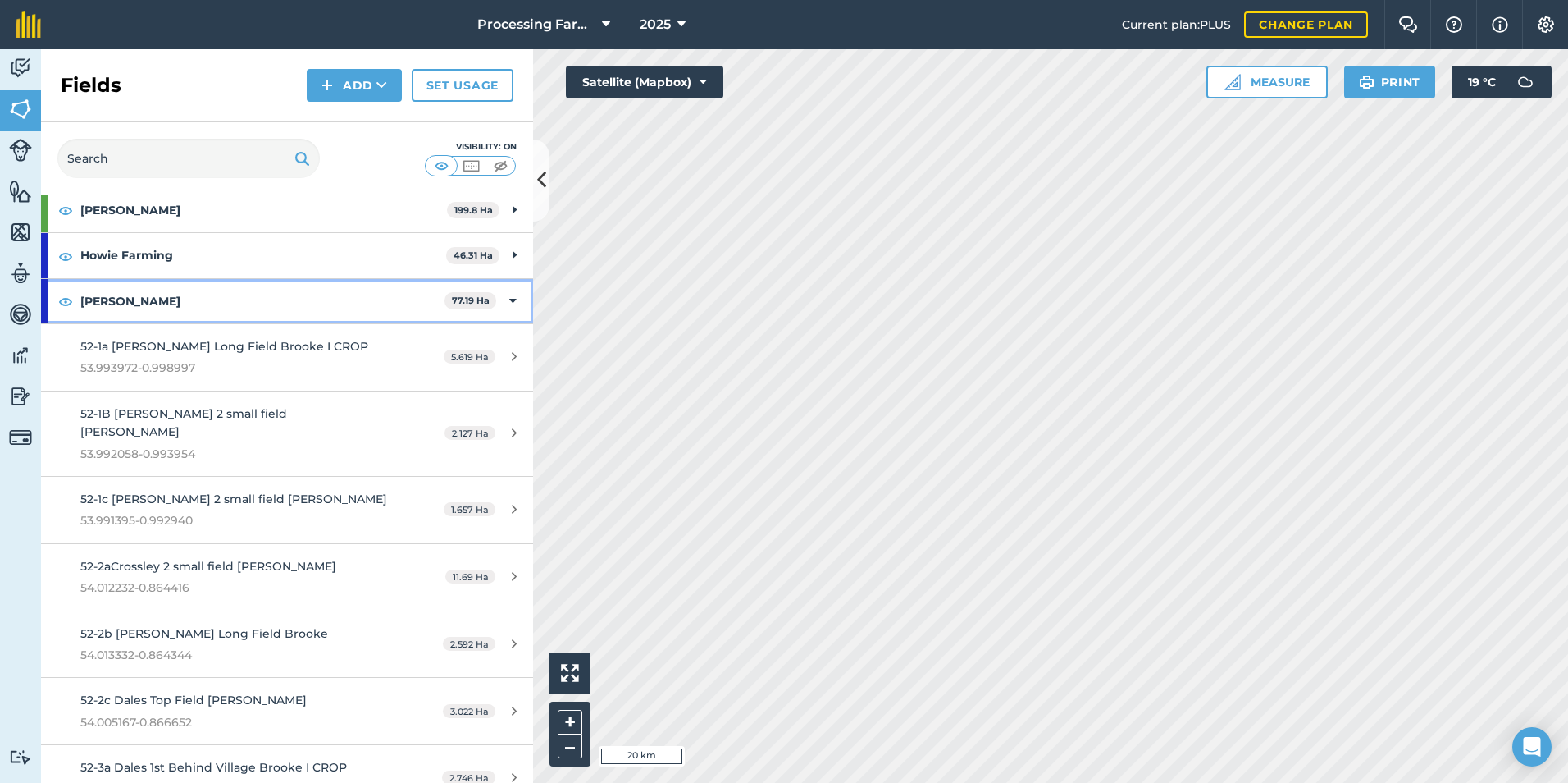
click at [194, 290] on strong "[PERSON_NAME]" at bounding box center [262, 300] width 364 height 45
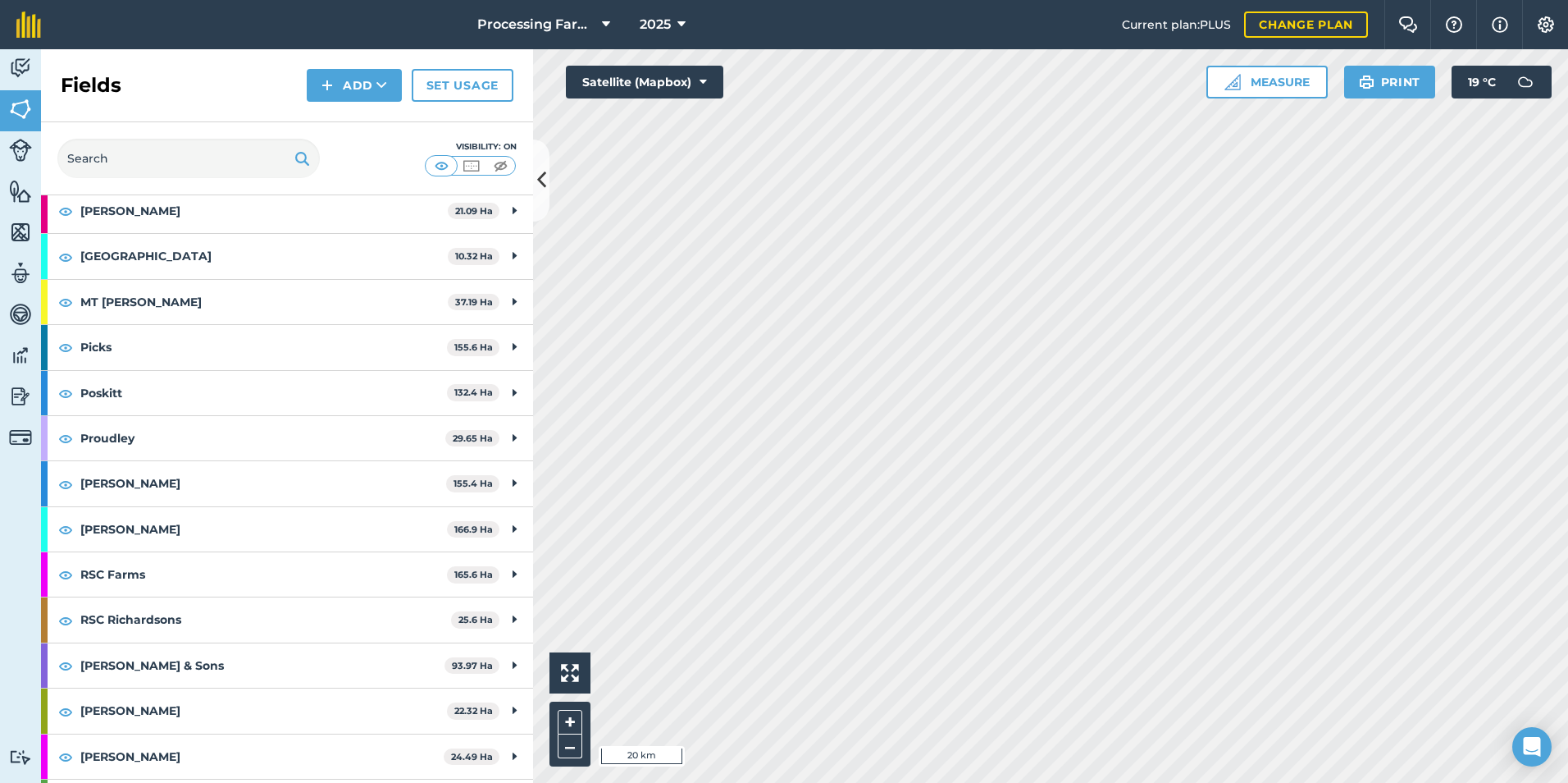
scroll to position [1313, 0]
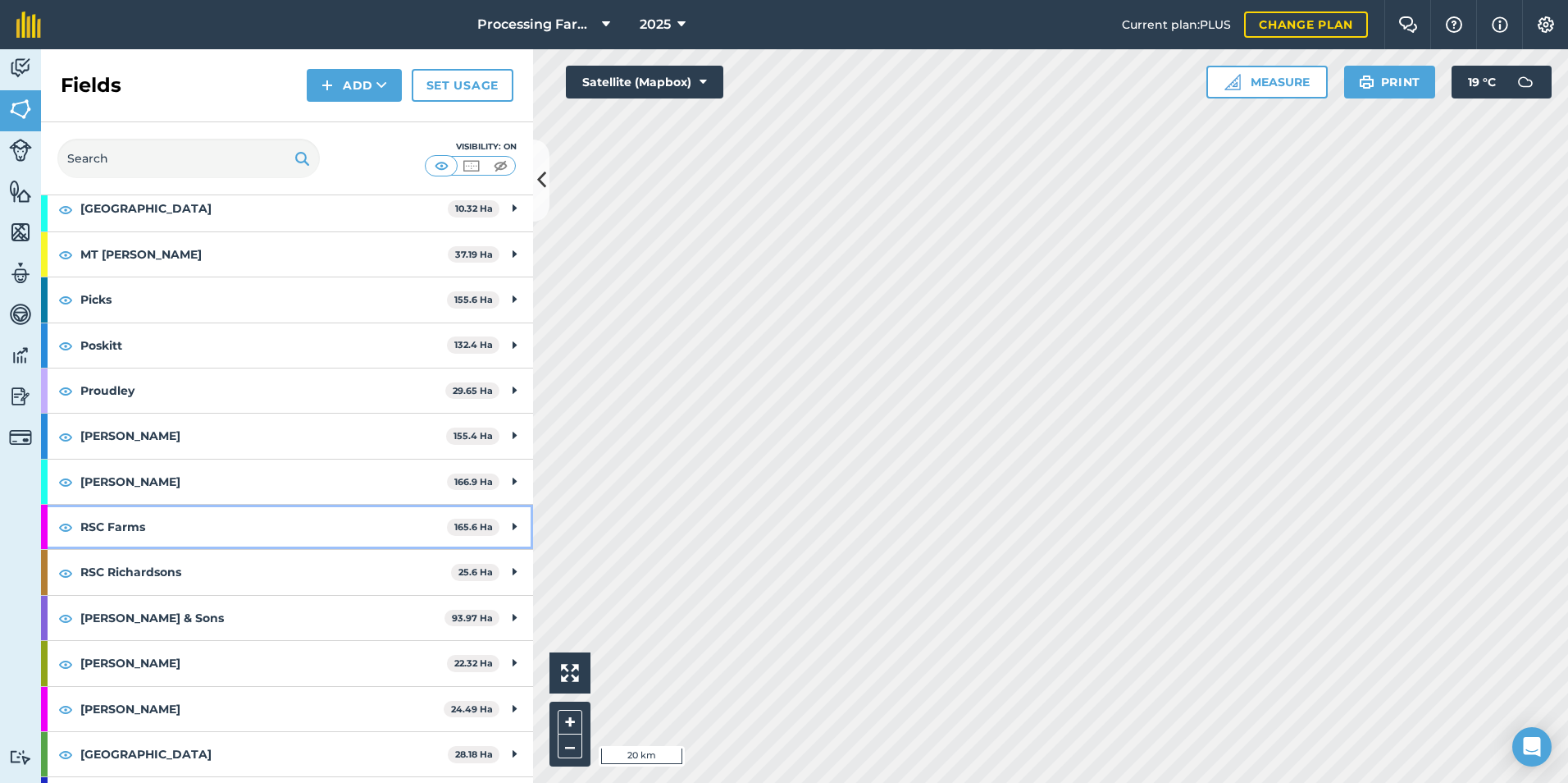
click at [216, 531] on strong "RSC Farms" at bounding box center [263, 526] width 367 height 45
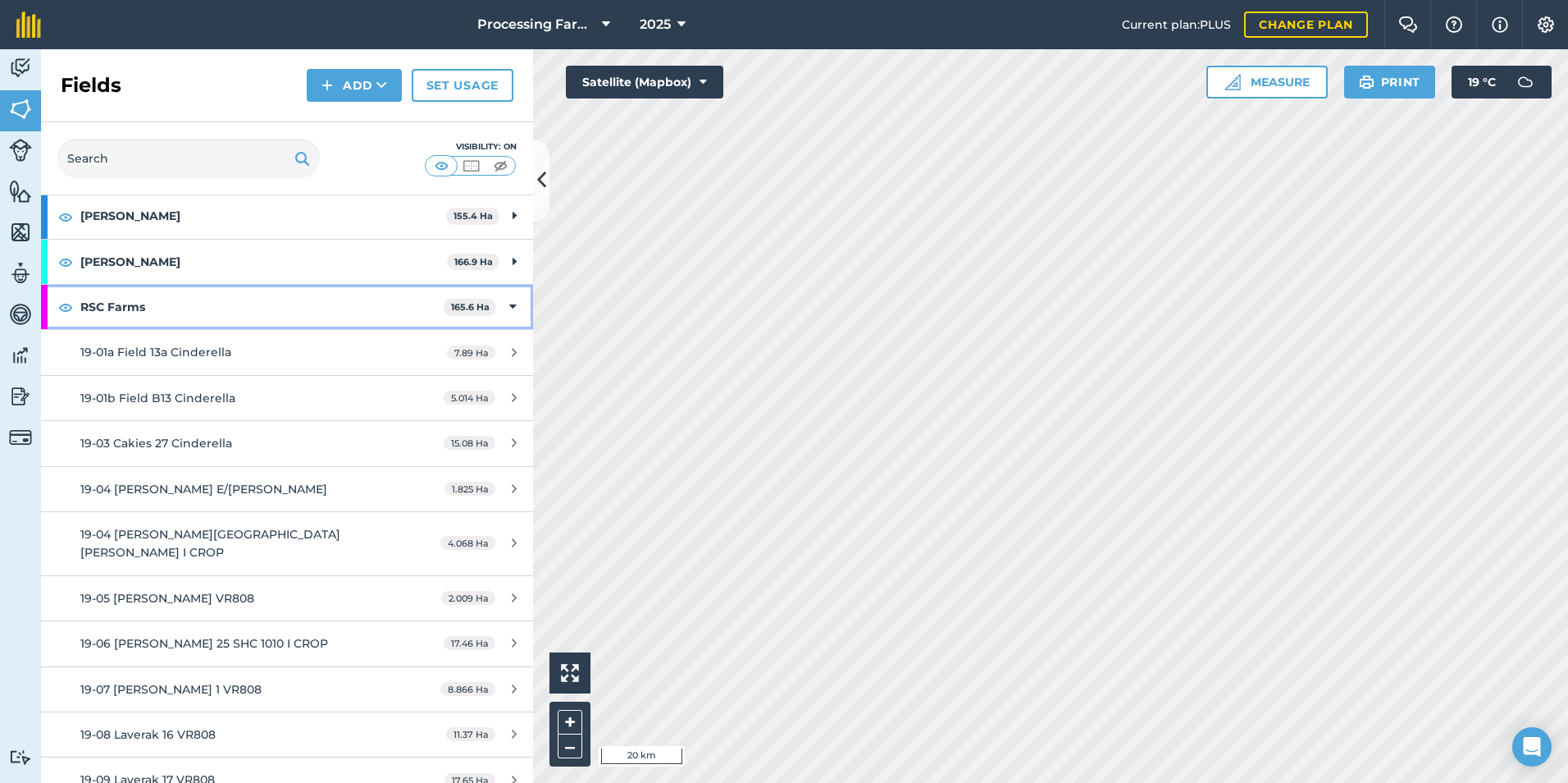
scroll to position [1559, 0]
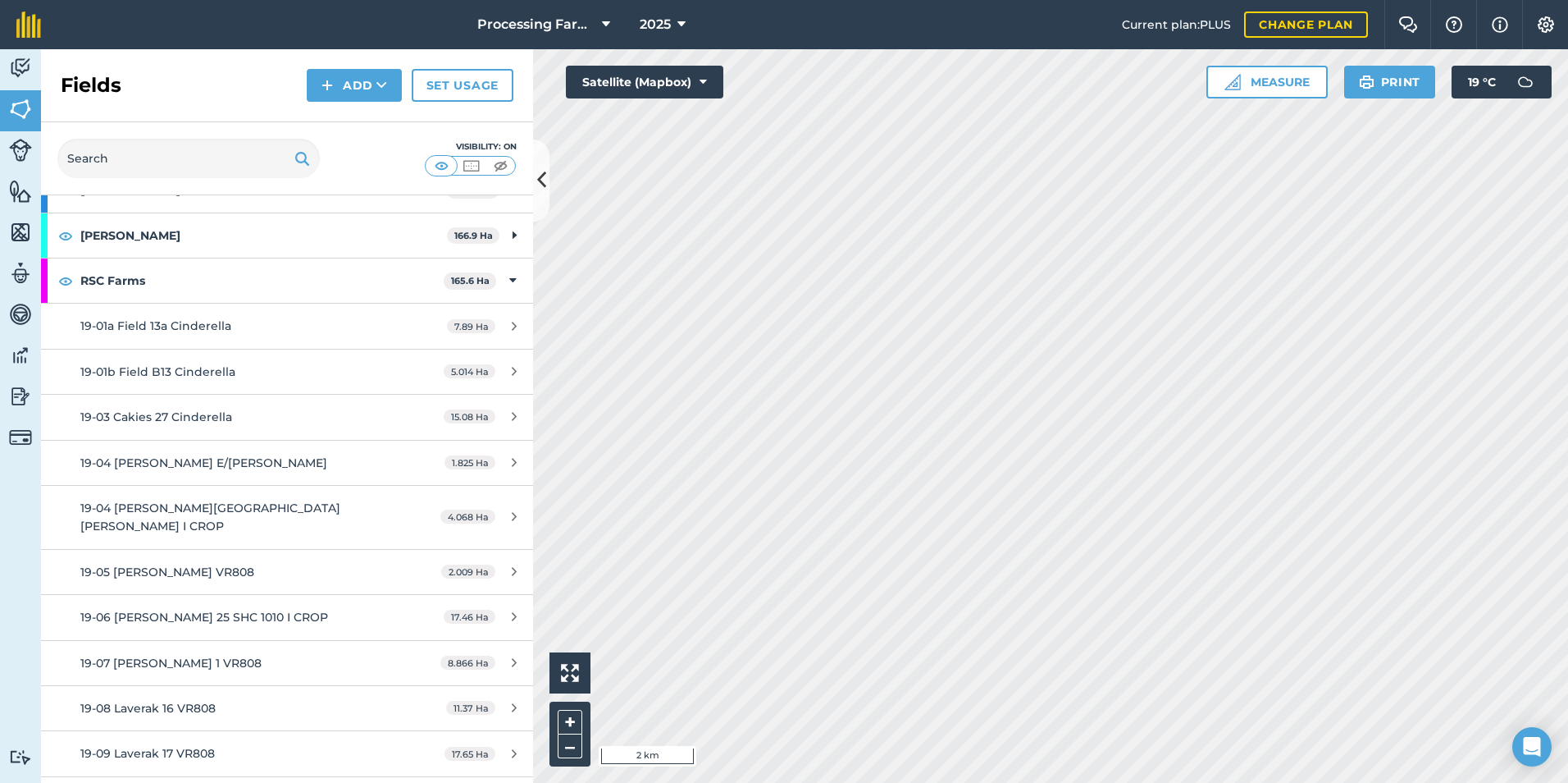
click at [1193, 0] on html "Processing Farms 2025 Current plan : PLUS Change plan Farm Chat Help Info Setti…" at bounding box center [784, 392] width 1568 height 783
click at [771, 22] on div "Processing Farms 2025 Current plan : PLUS Change plan Farm Chat Help Info Setti…" at bounding box center [784, 392] width 1568 height 783
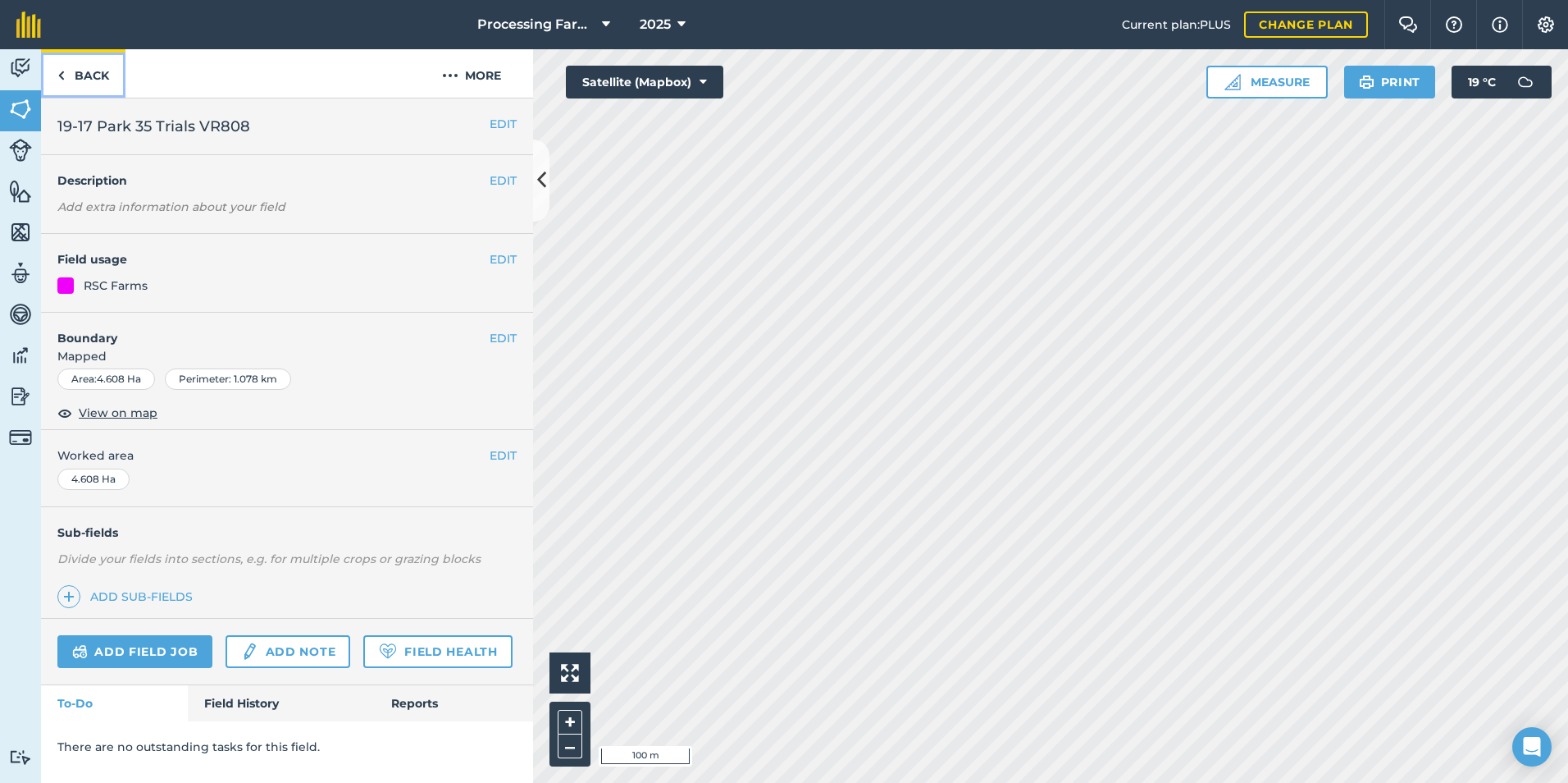
click at [101, 79] on link "Back" at bounding box center [82, 73] width 84 height 48
click at [100, 83] on link "Back" at bounding box center [82, 73] width 84 height 48
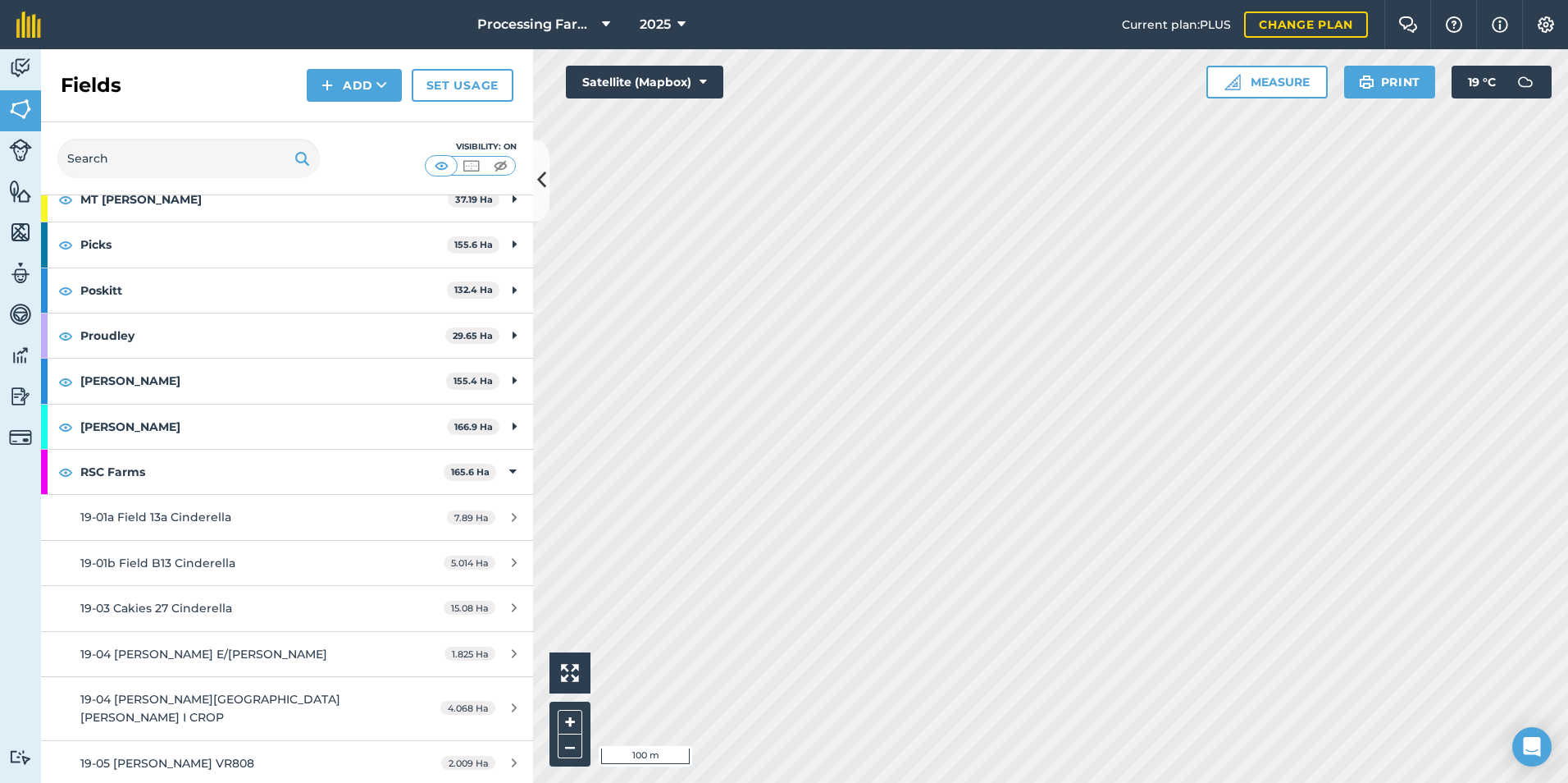
scroll to position [1395, 0]
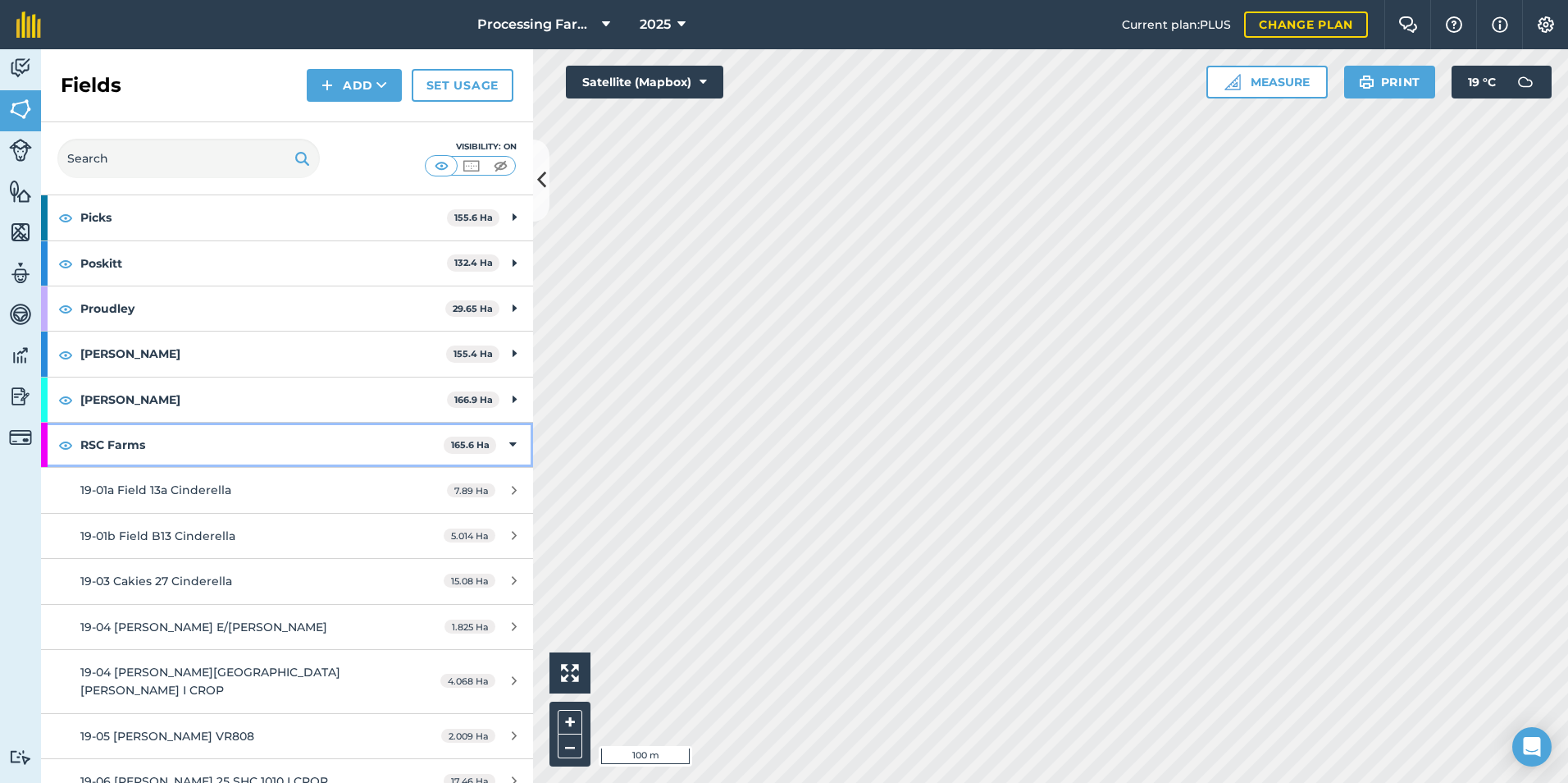
click at [225, 441] on strong "RSC Farms" at bounding box center [262, 445] width 364 height 45
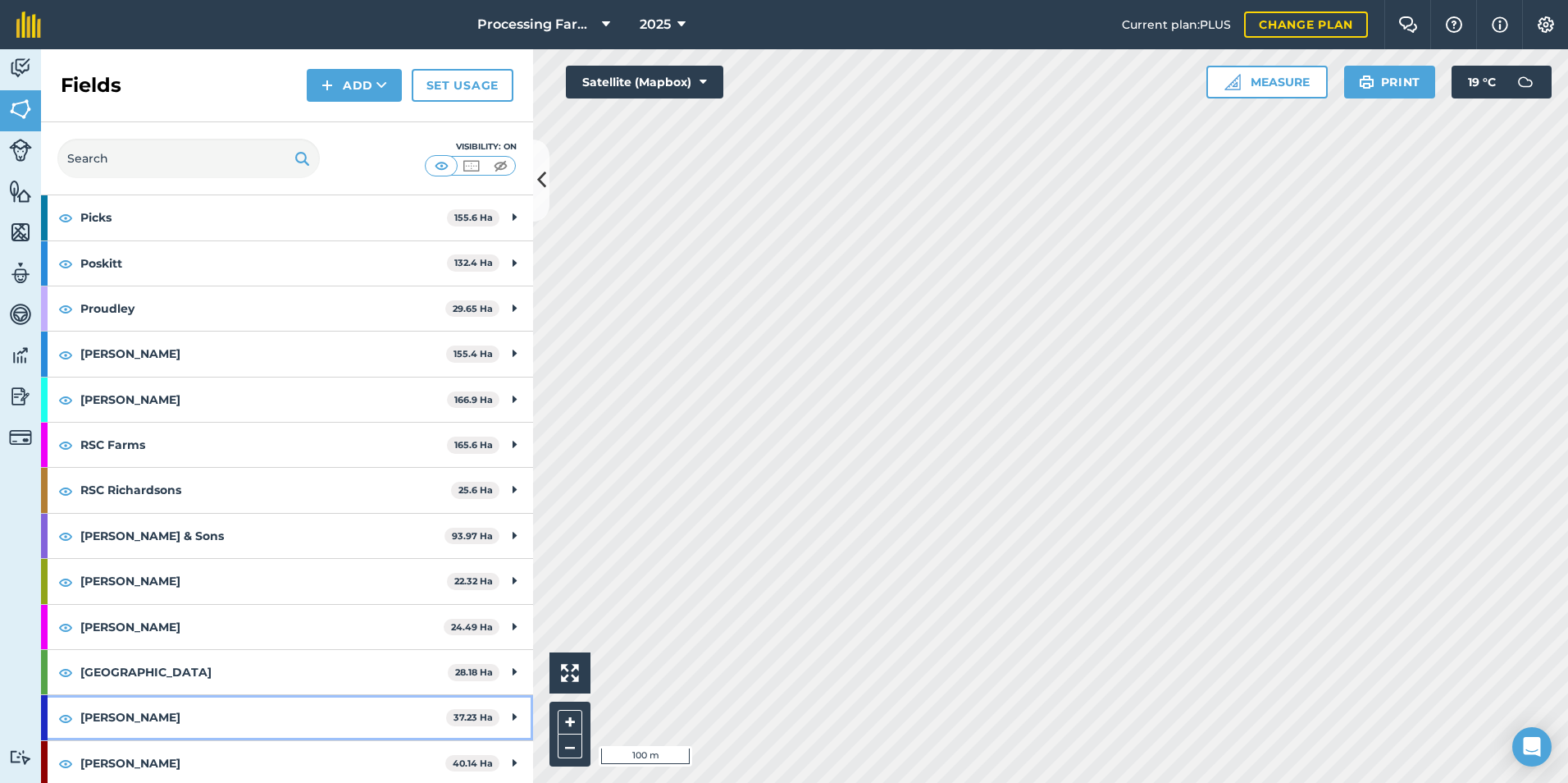
click at [141, 705] on strong "[PERSON_NAME]" at bounding box center [263, 717] width 366 height 45
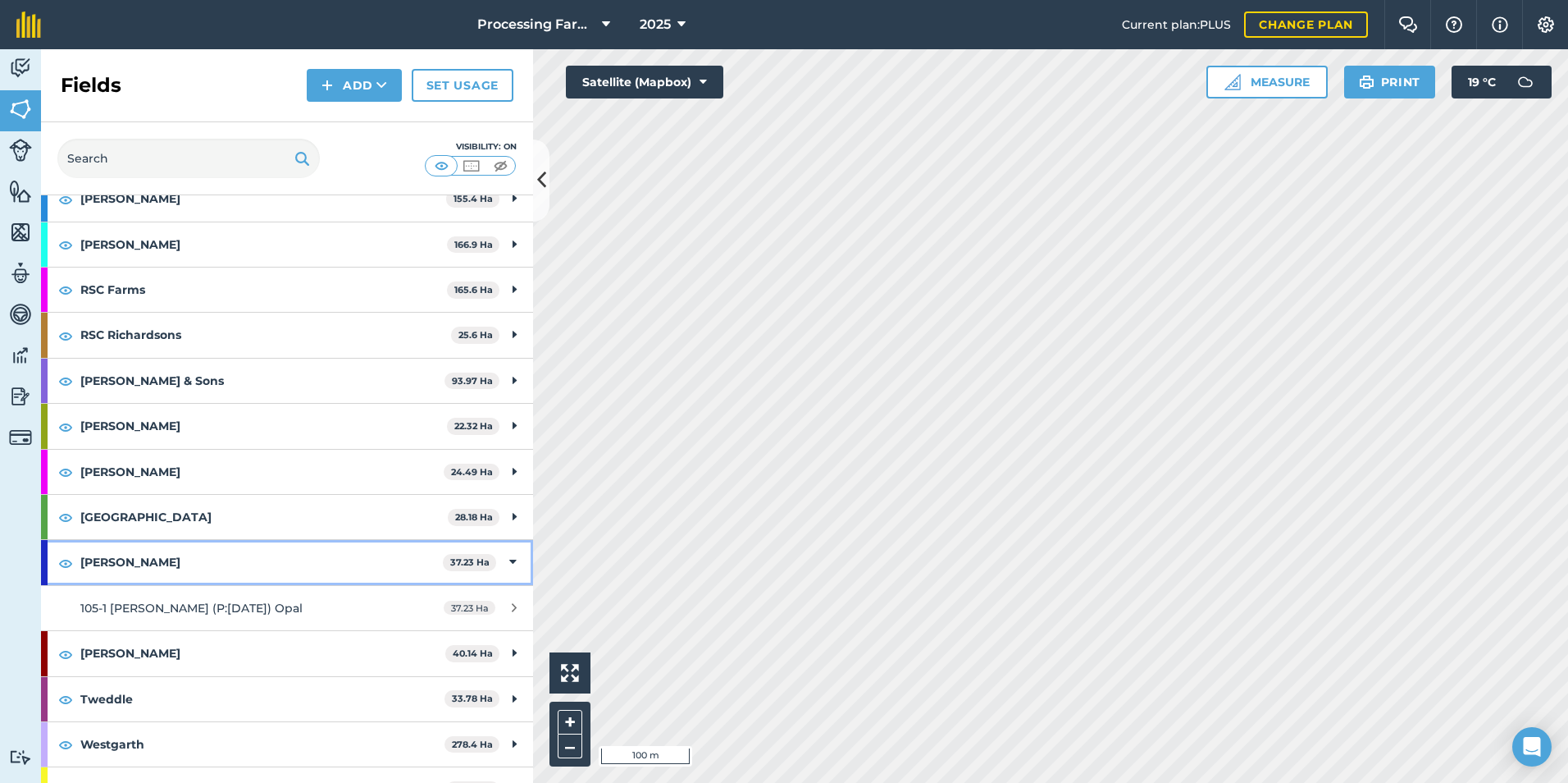
scroll to position [1580, 0]
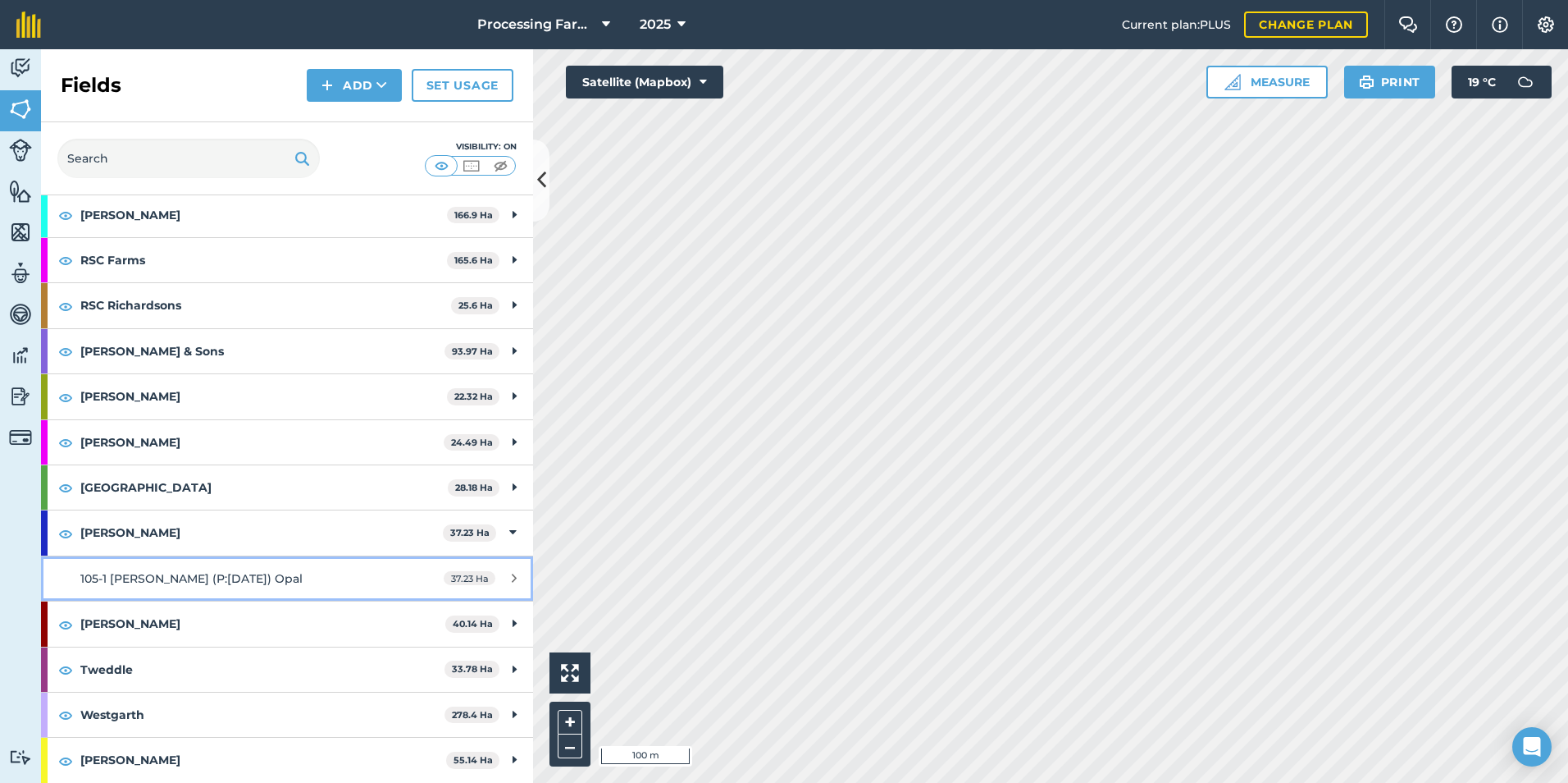
click at [162, 579] on span "105-1 [PERSON_NAME] (P:[DATE]) Opal" at bounding box center [191, 579] width 223 height 15
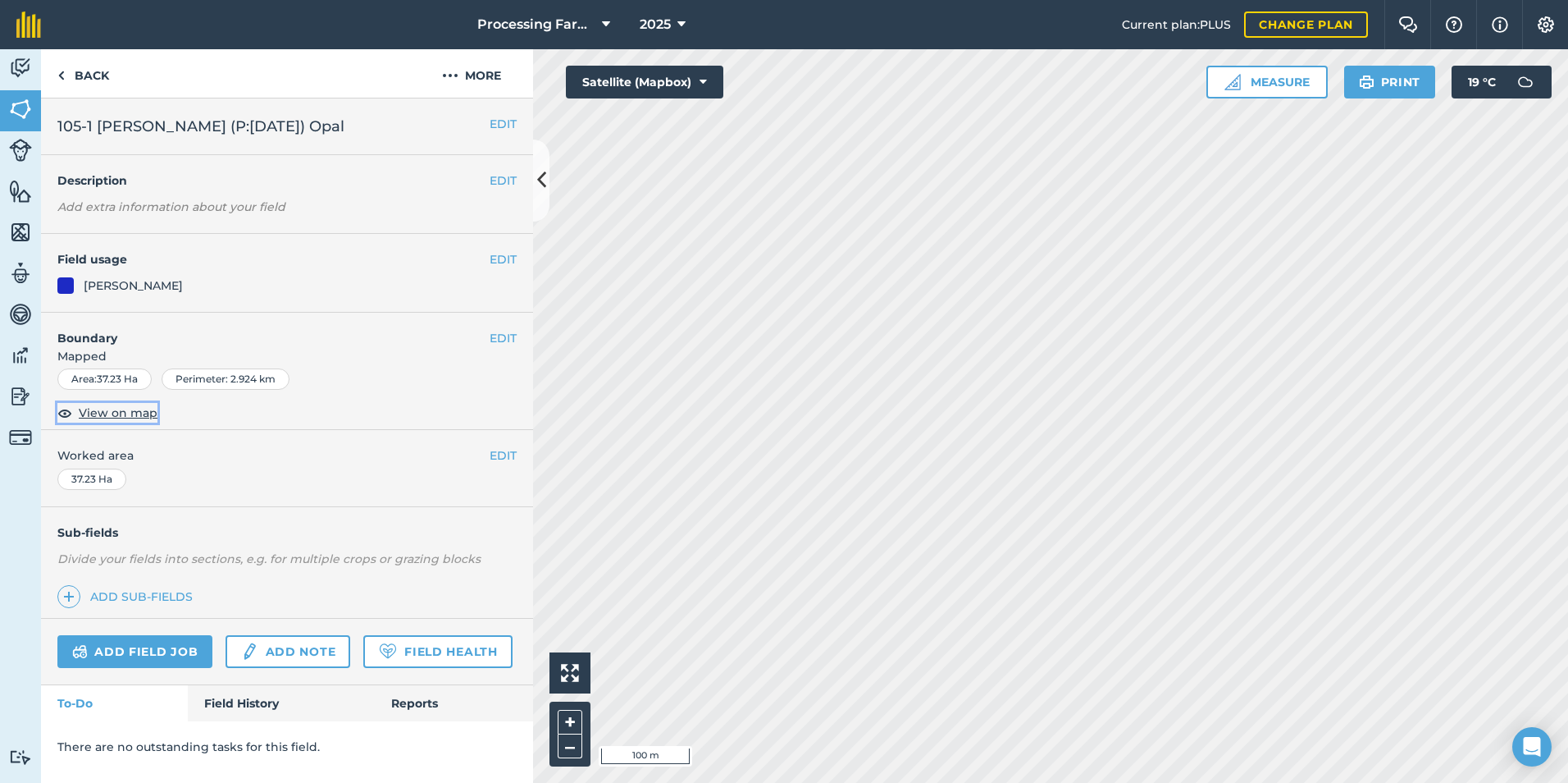
click at [105, 419] on span "View on map" at bounding box center [117, 412] width 79 height 18
click at [516, 27] on span "Processing Farms" at bounding box center [536, 25] width 118 height 20
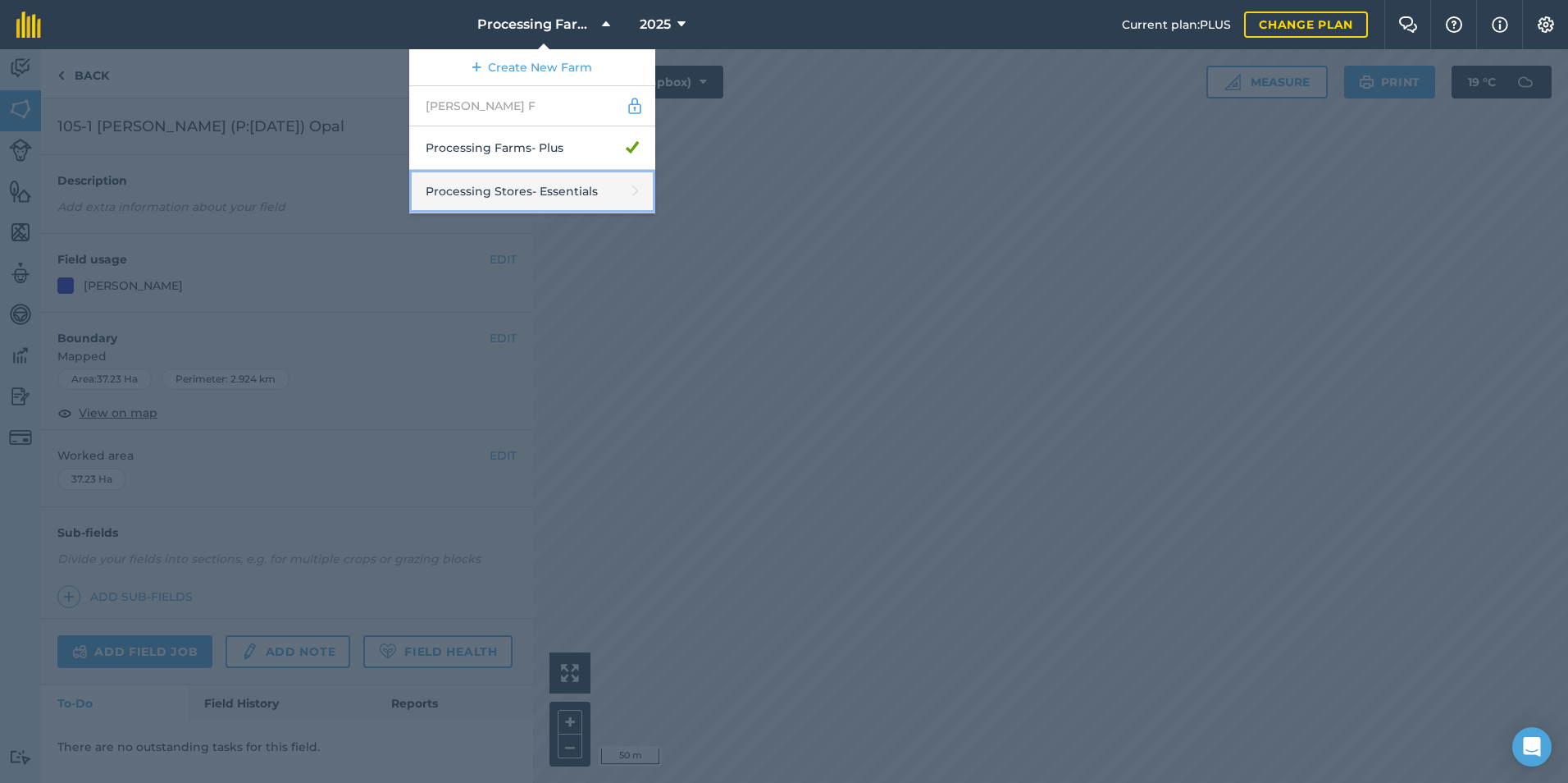
click at [500, 189] on link "Processing Stores - Essentials" at bounding box center [532, 191] width 246 height 44
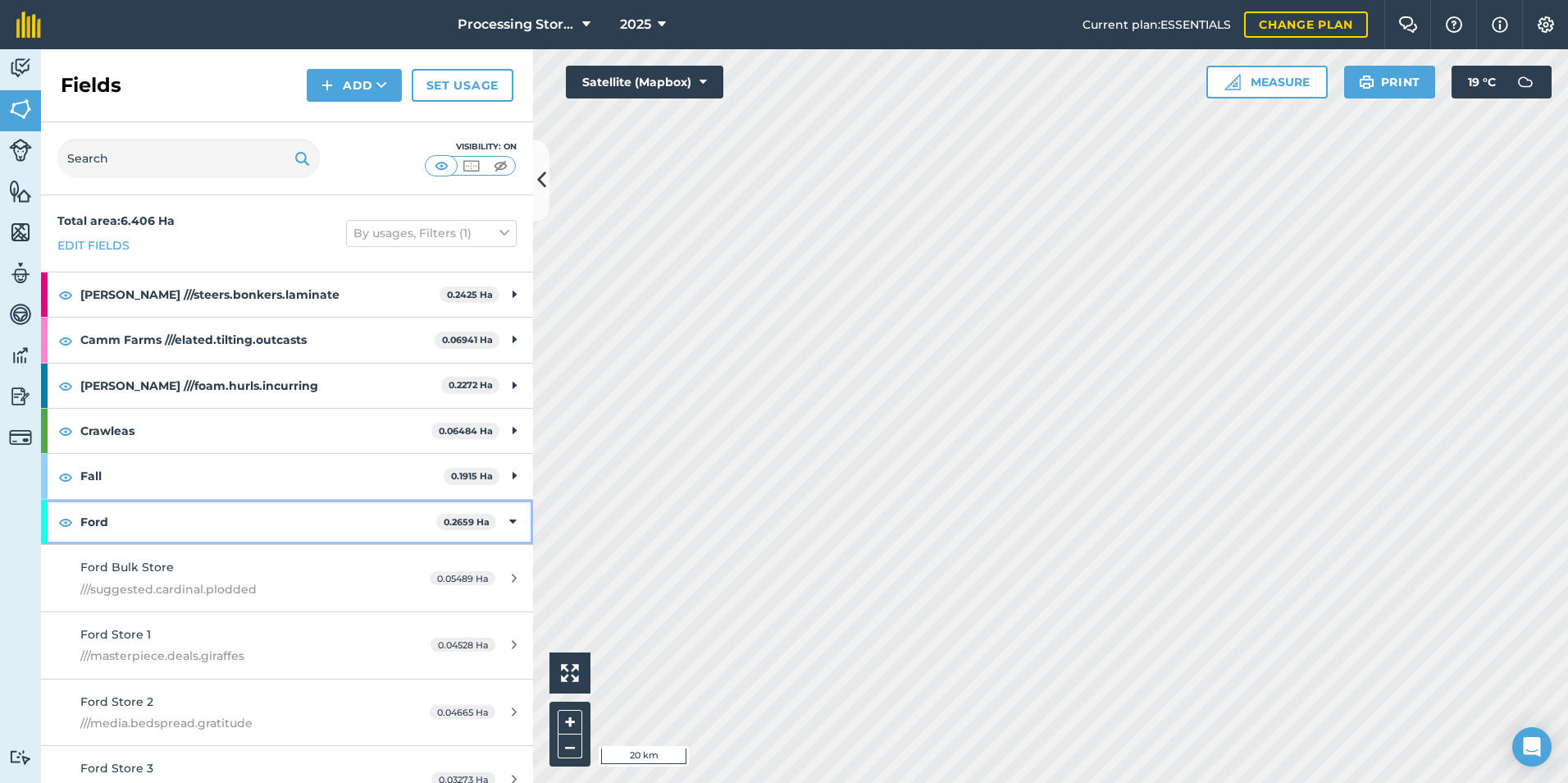
click at [251, 505] on strong "Ford" at bounding box center [259, 521] width 356 height 45
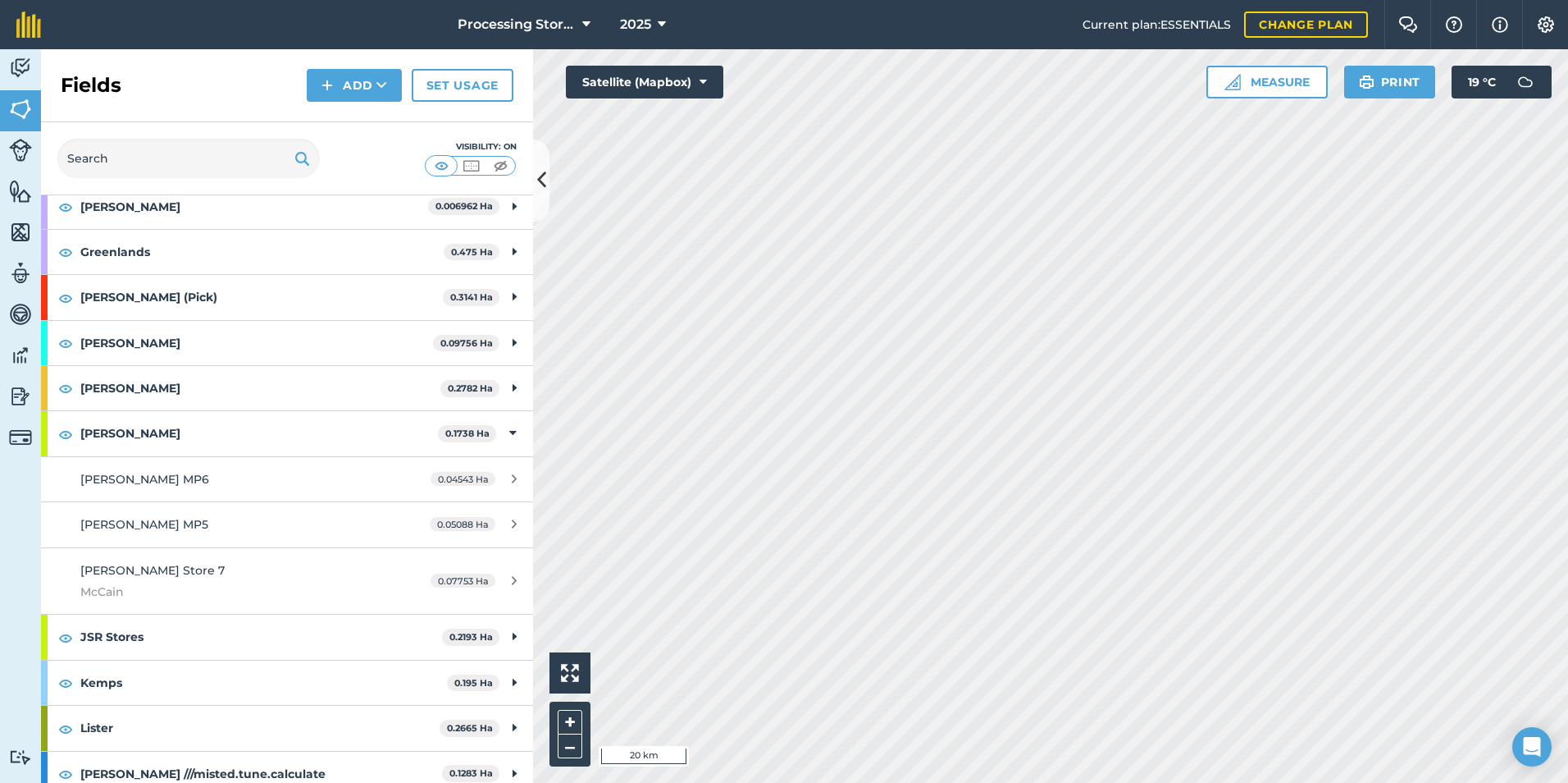
scroll to position [410, 0]
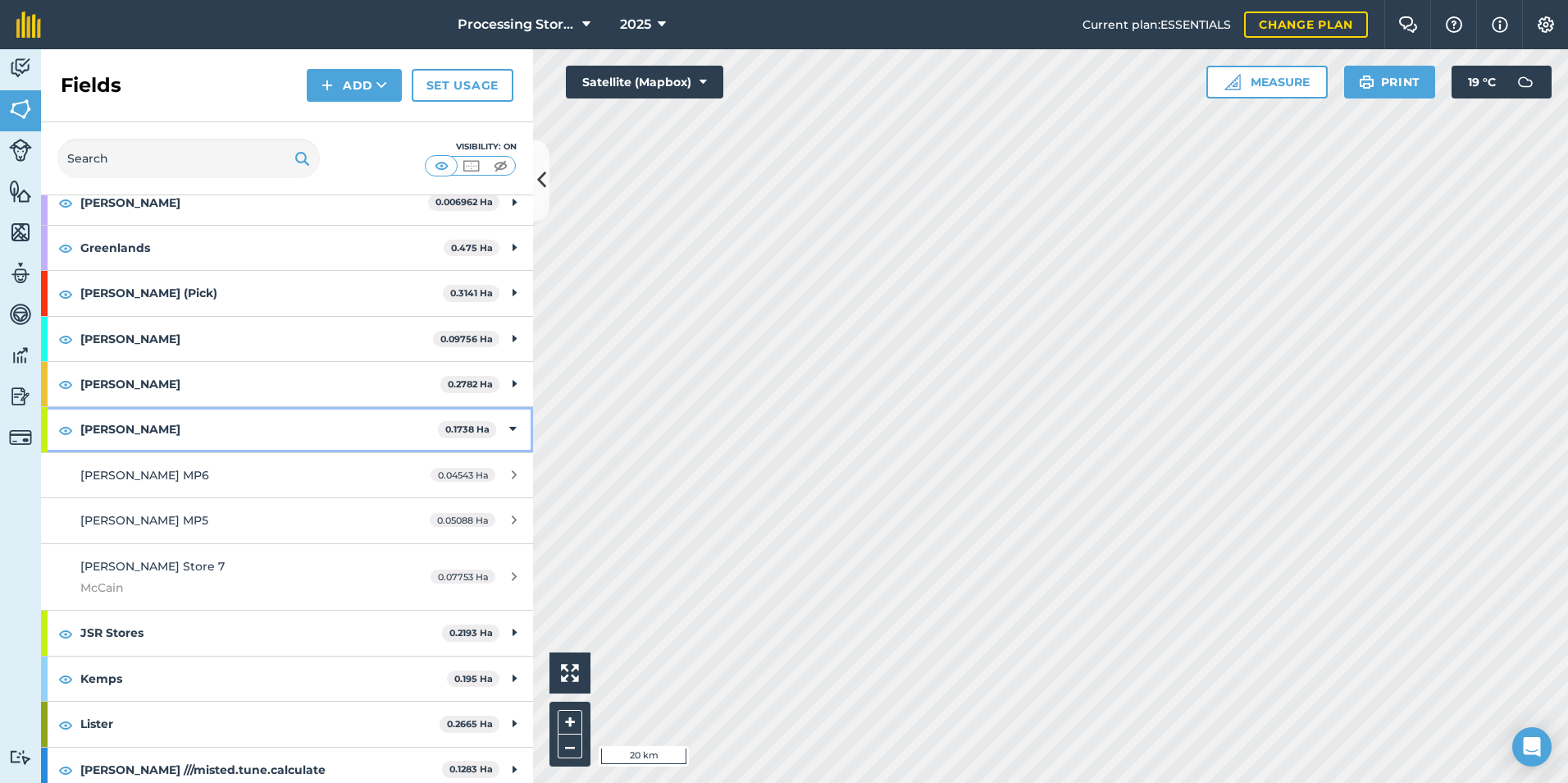
click at [254, 431] on strong "[PERSON_NAME]" at bounding box center [259, 428] width 357 height 45
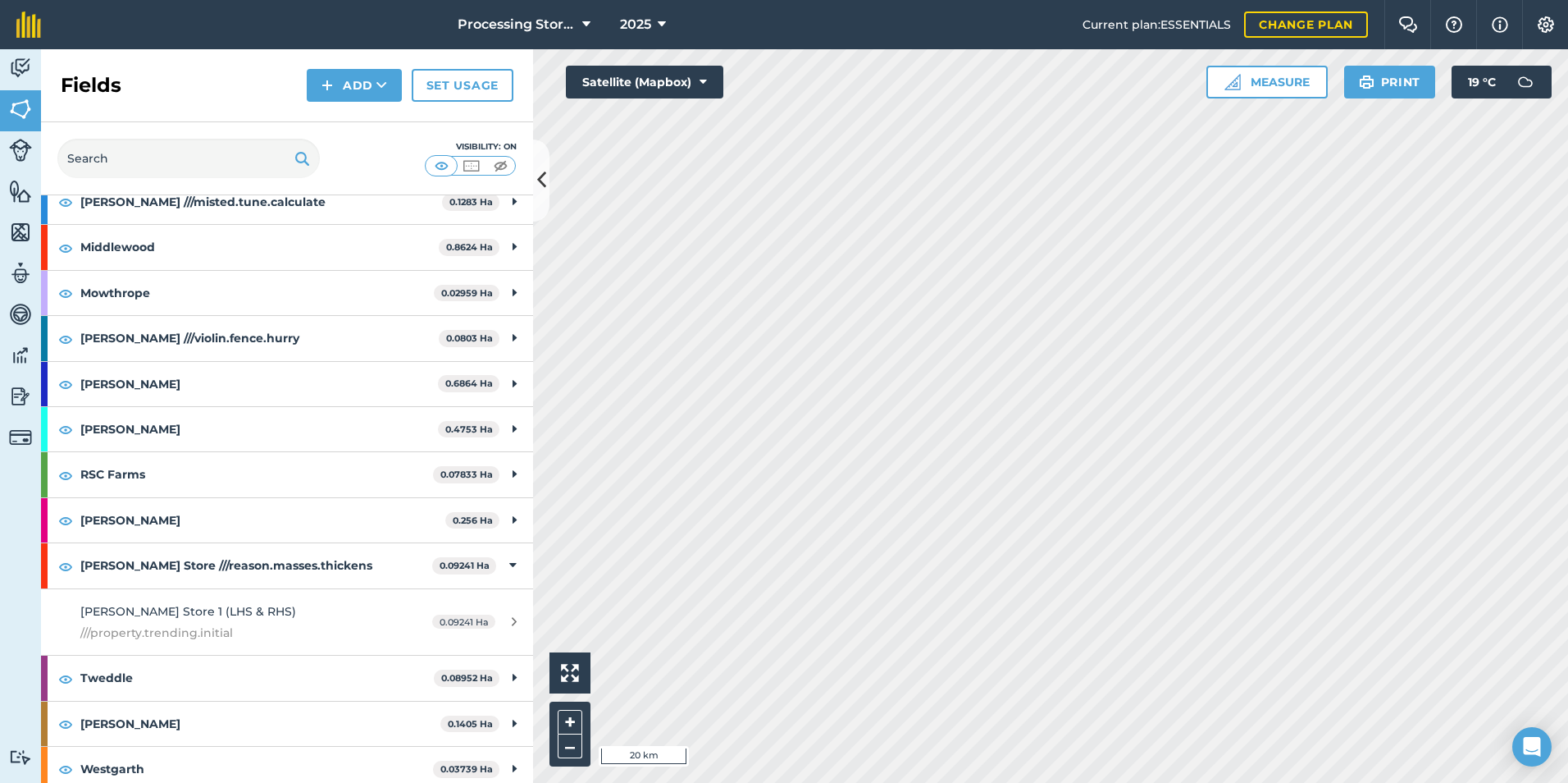
scroll to position [829, 0]
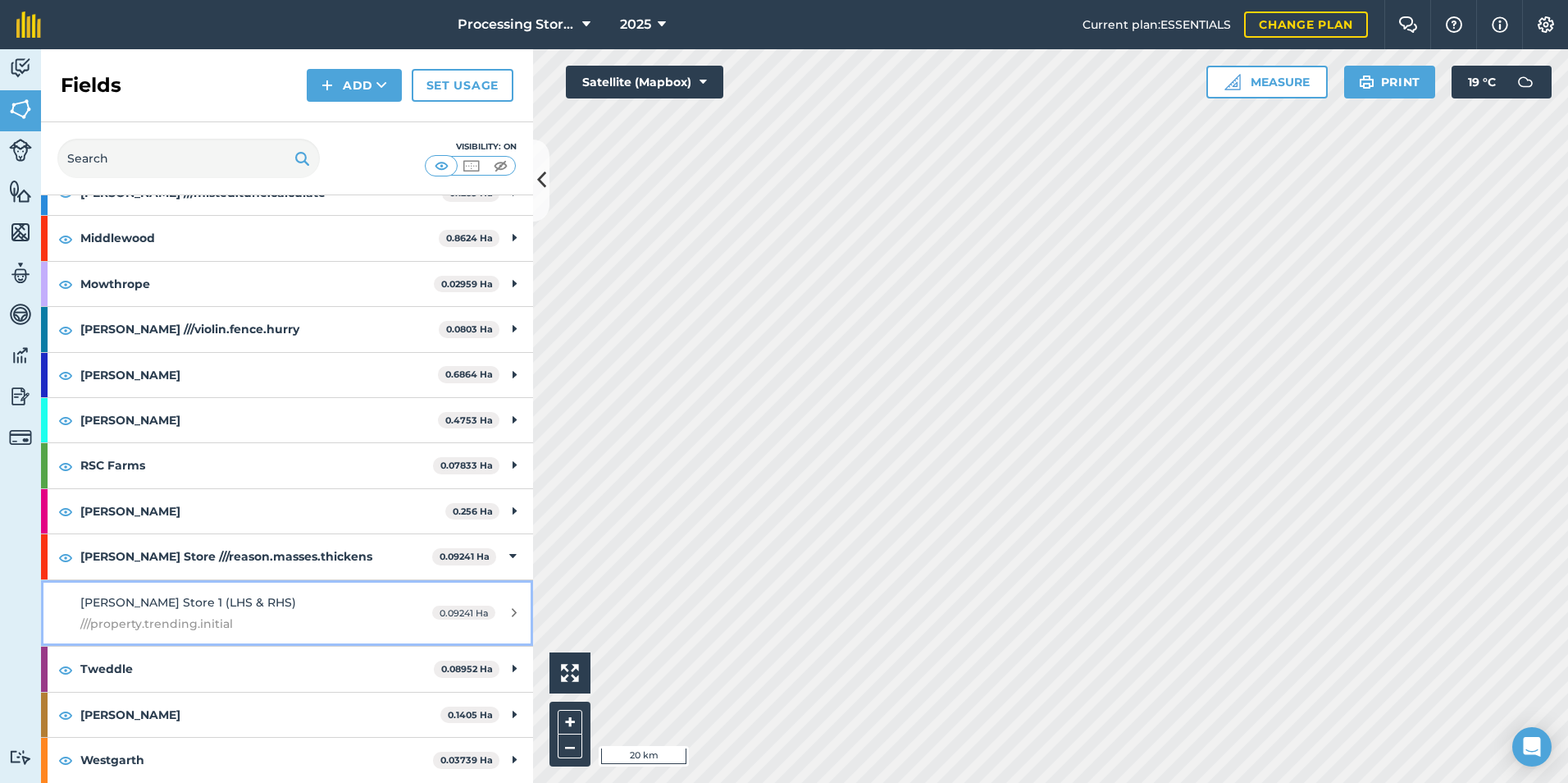
click at [186, 585] on link "[PERSON_NAME] Store 1 (LHS & RHS) ///property.trending.initial 0.09241 Ha" at bounding box center [286, 613] width 492 height 66
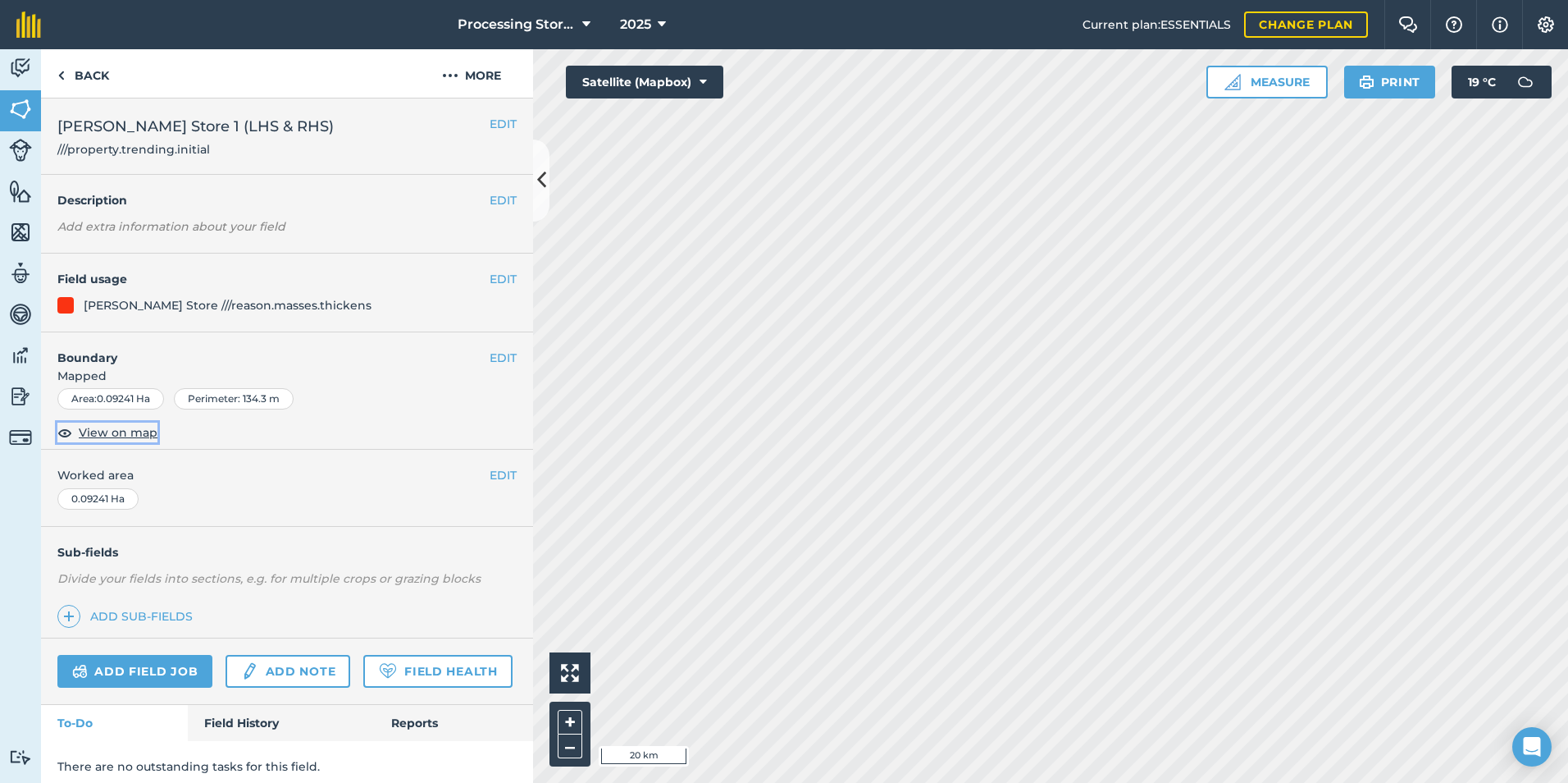
click at [139, 433] on span "View on map" at bounding box center [117, 432] width 79 height 18
